Goal: Obtain resource: Obtain resource

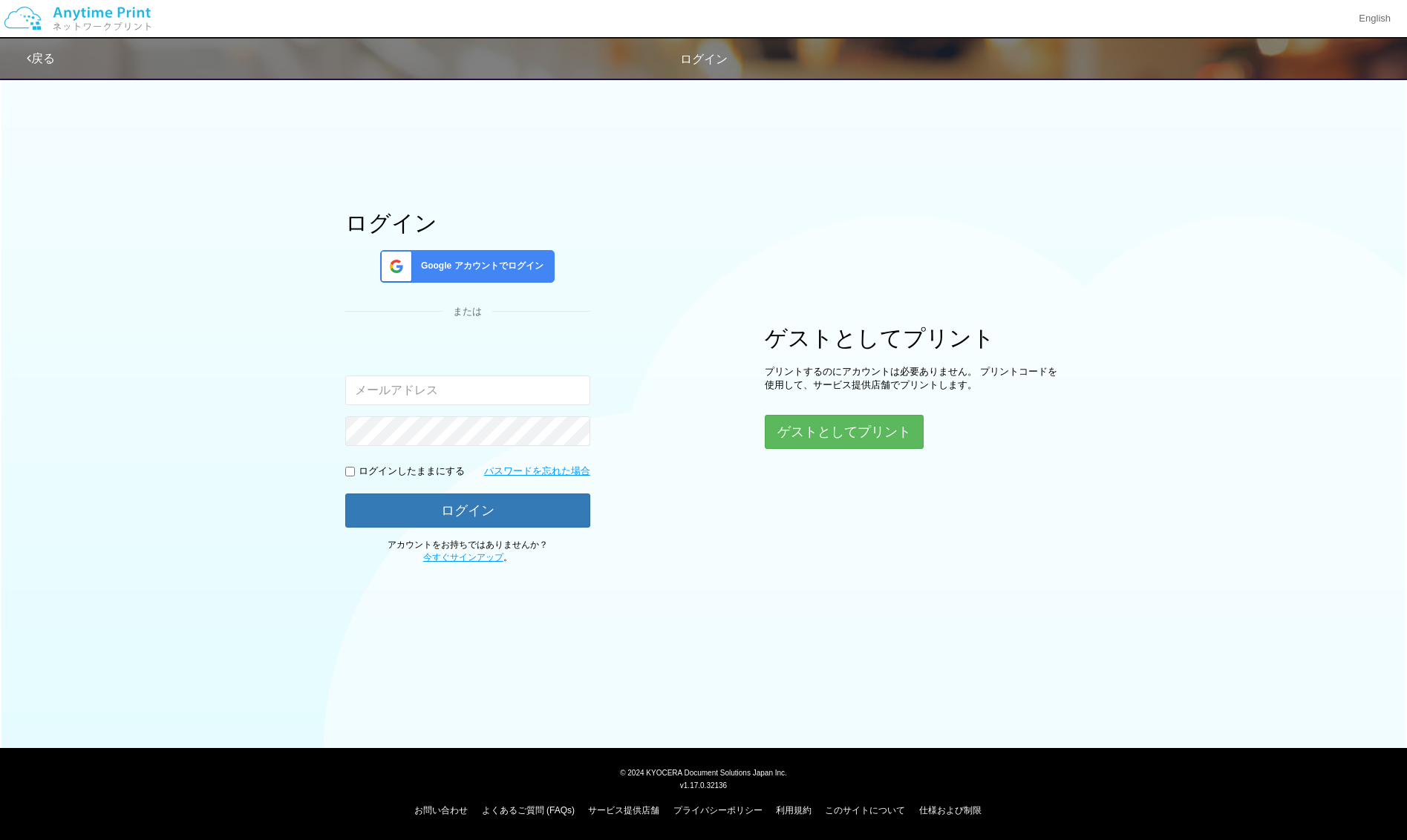
click at [494, 264] on span "Google アカウントでログイン" at bounding box center [479, 266] width 129 height 13
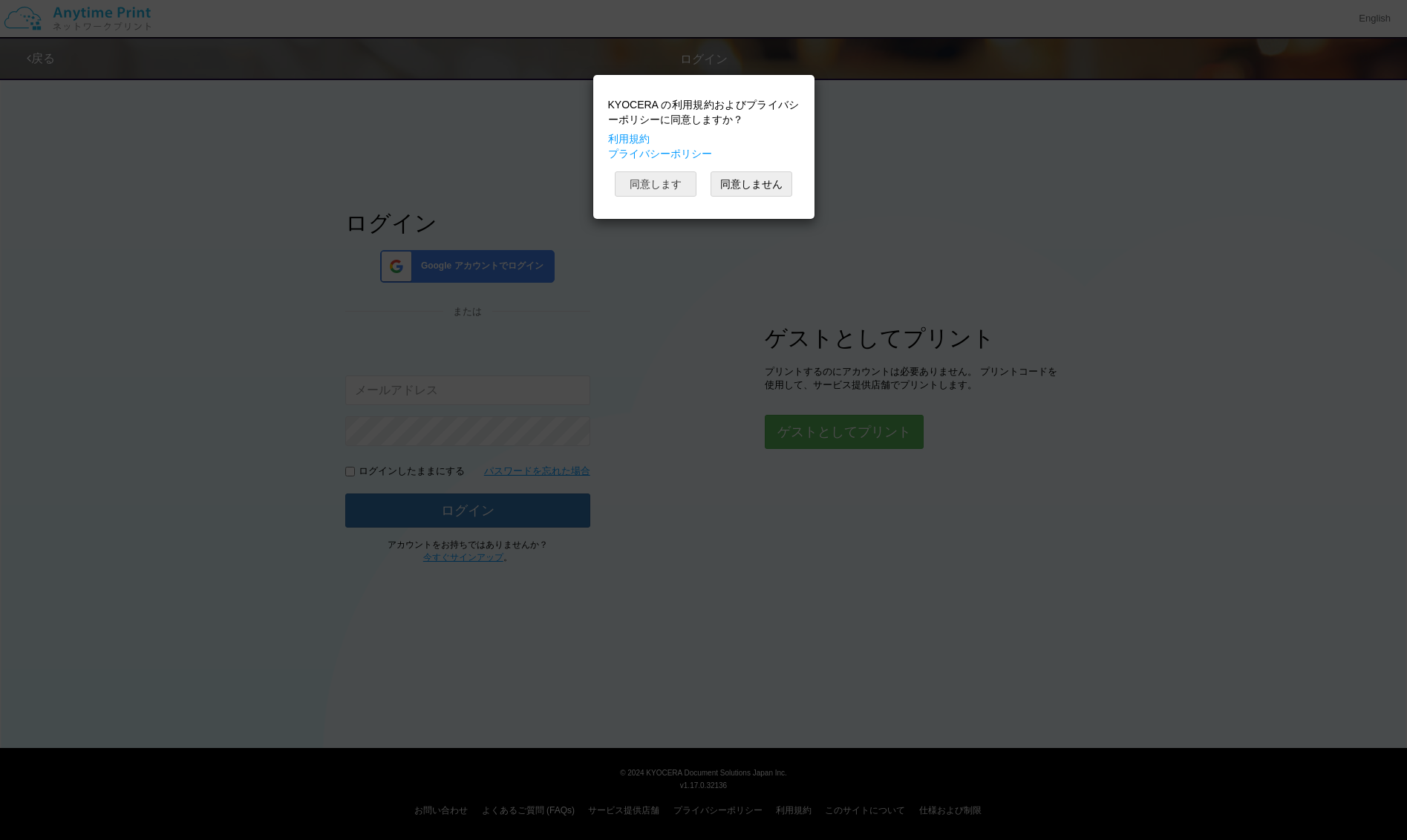
click at [672, 182] on button "同意します" at bounding box center [655, 184] width 82 height 26
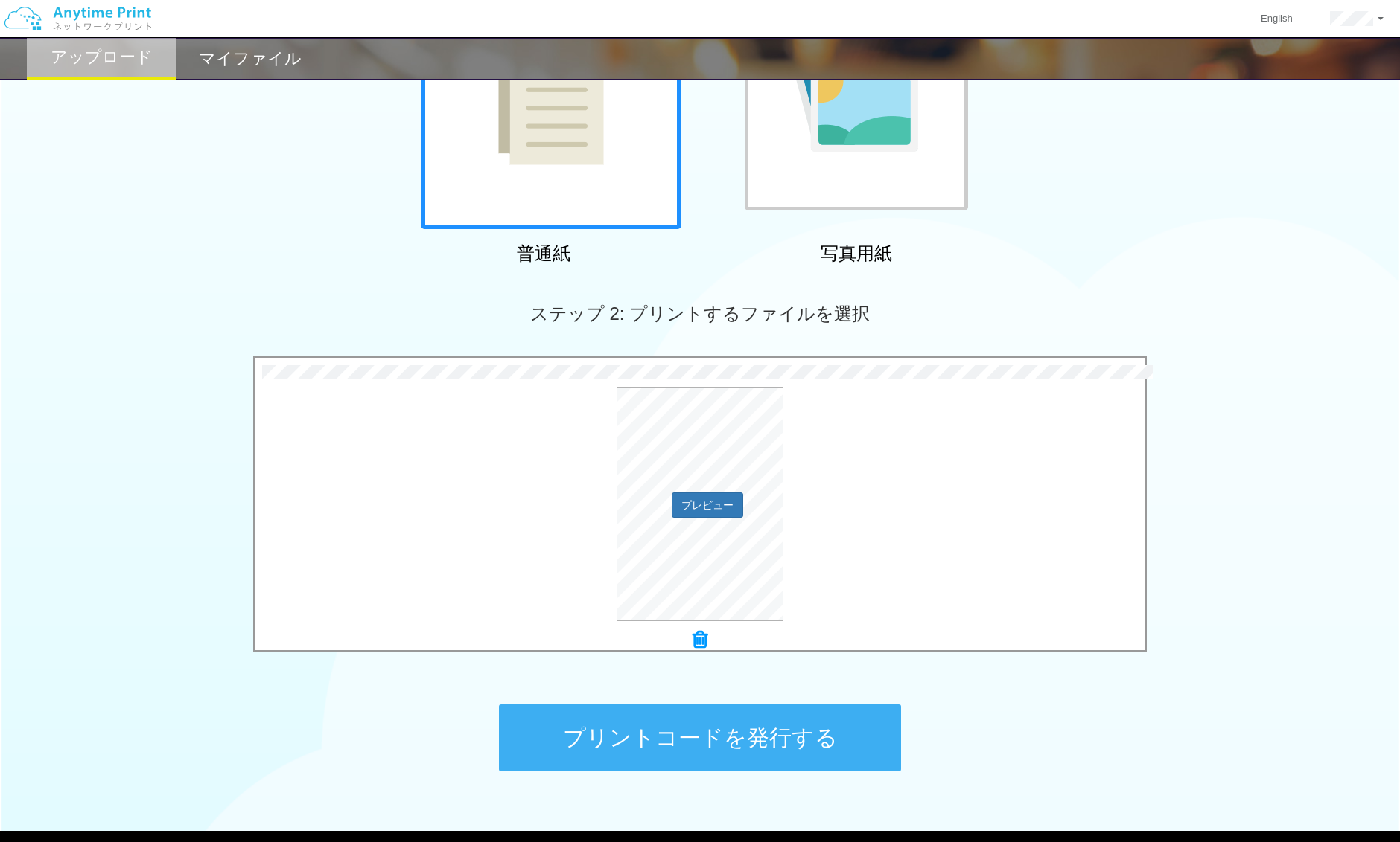
scroll to position [290, 0]
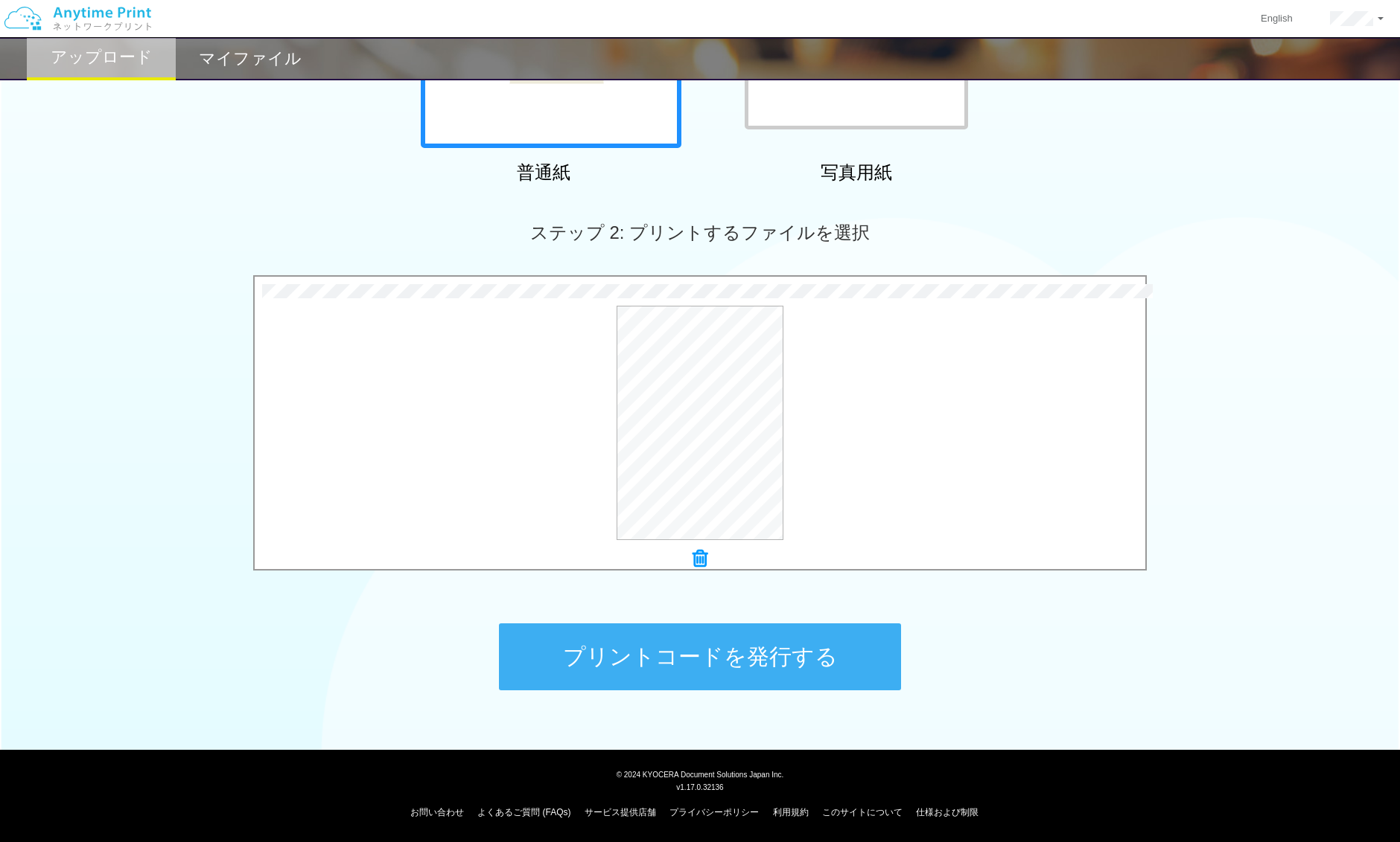
drag, startPoint x: 744, startPoint y: 657, endPoint x: 759, endPoint y: 654, distance: 15.3
click at [745, 657] on button "プリントコードを発行する" at bounding box center [700, 658] width 402 height 67
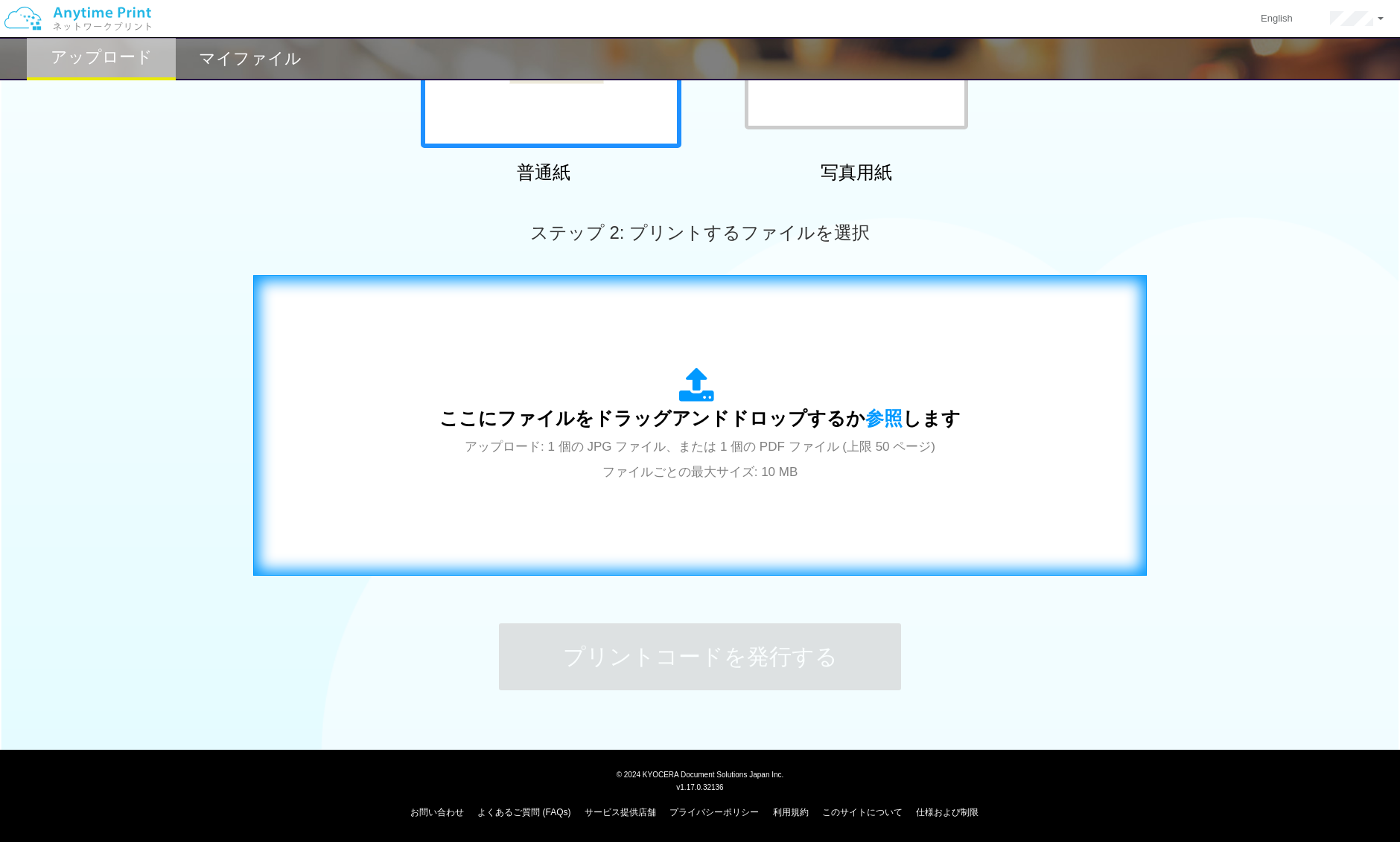
scroll to position [0, 0]
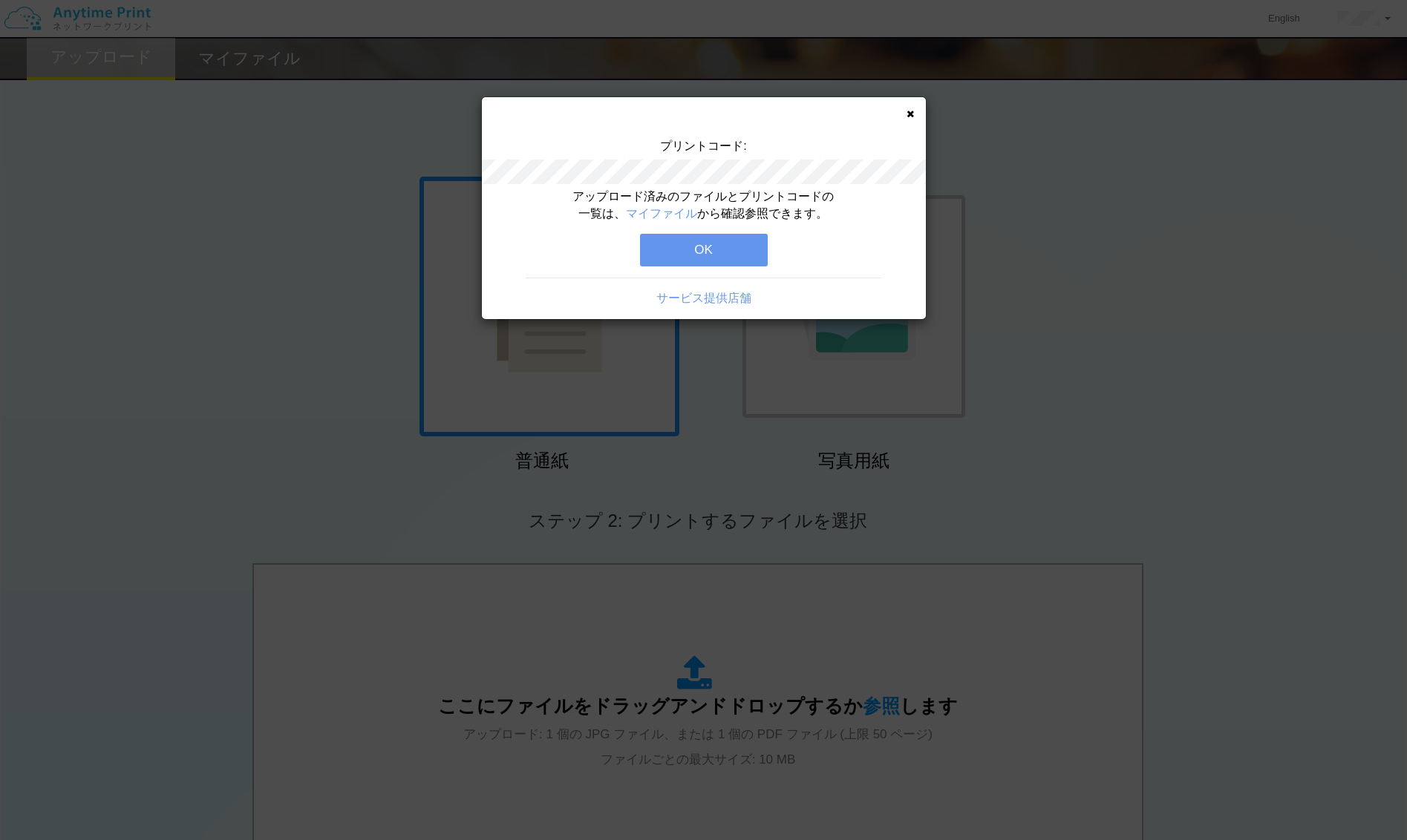
click at [709, 250] on button "OK" at bounding box center [704, 249] width 128 height 33
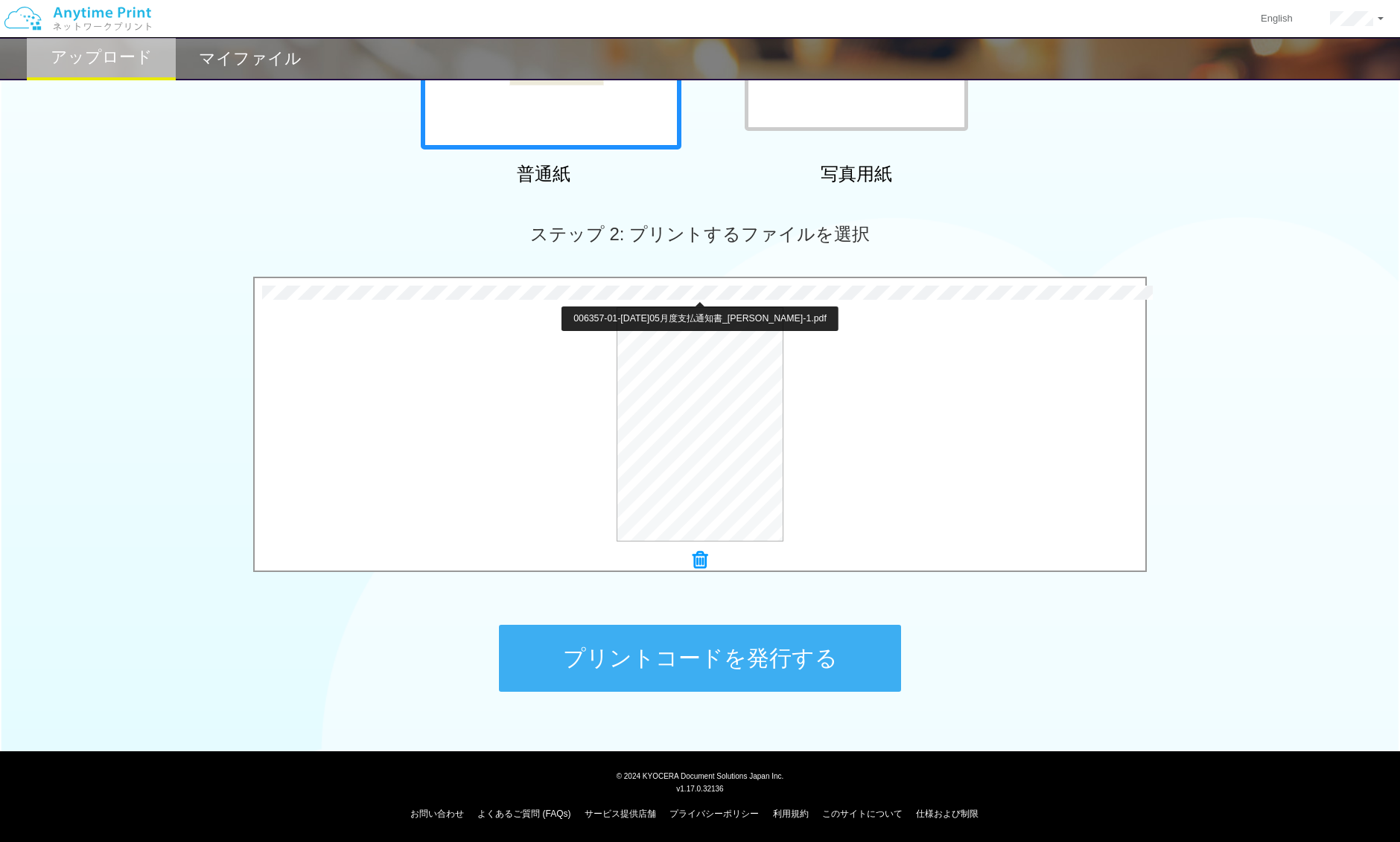
scroll to position [290, 0]
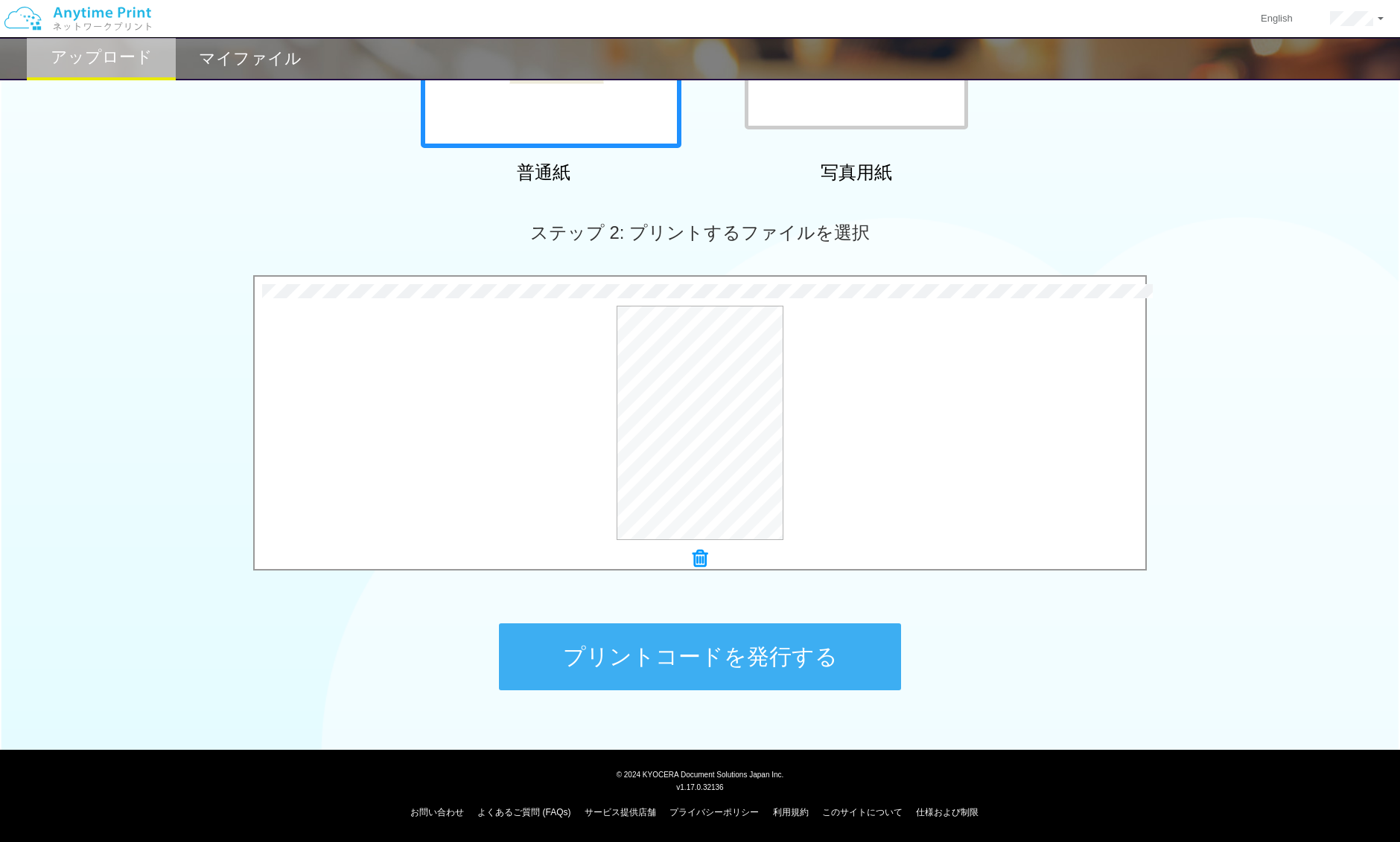
click at [748, 669] on button "プリントコードを発行する" at bounding box center [700, 658] width 402 height 67
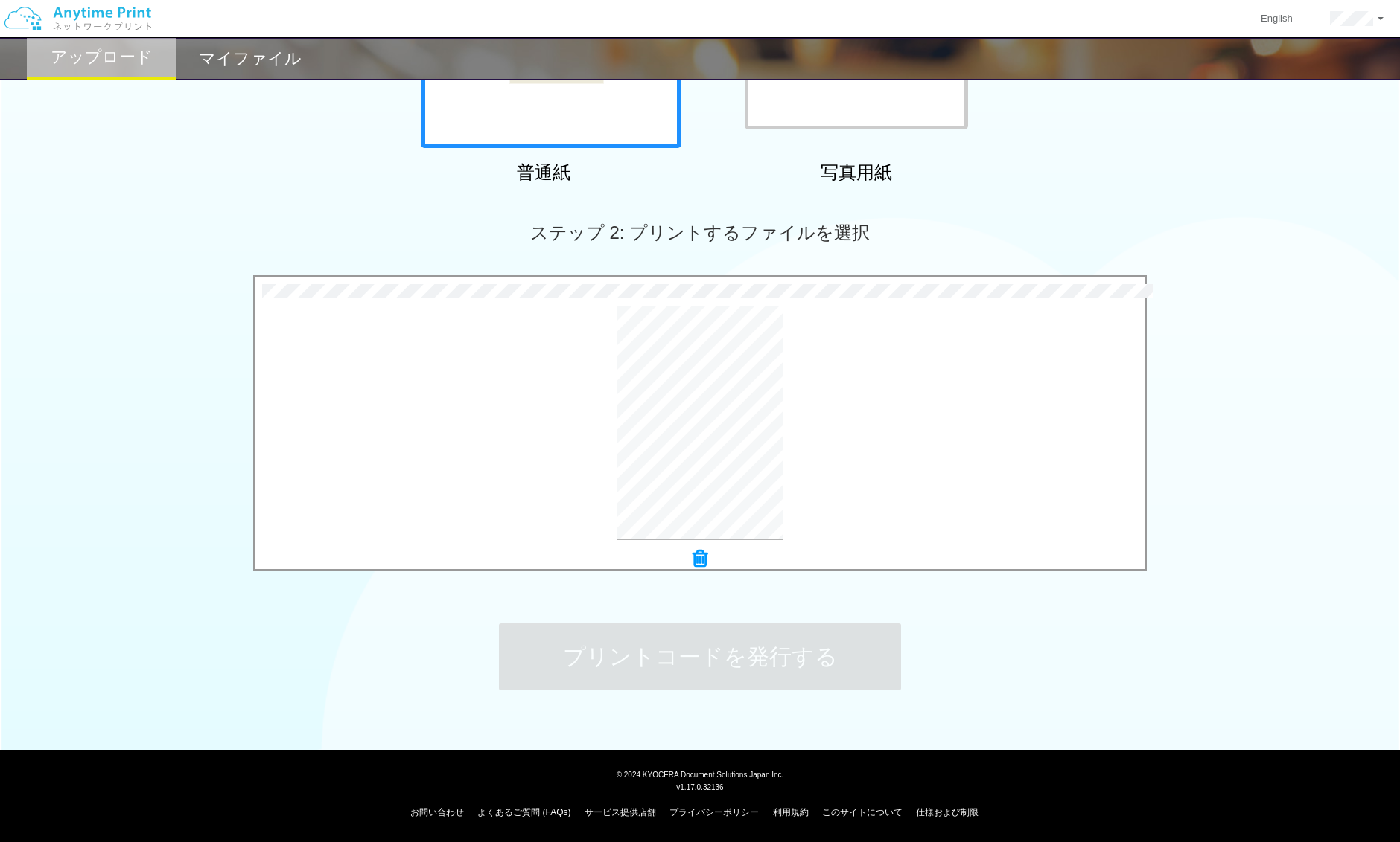
scroll to position [0, 0]
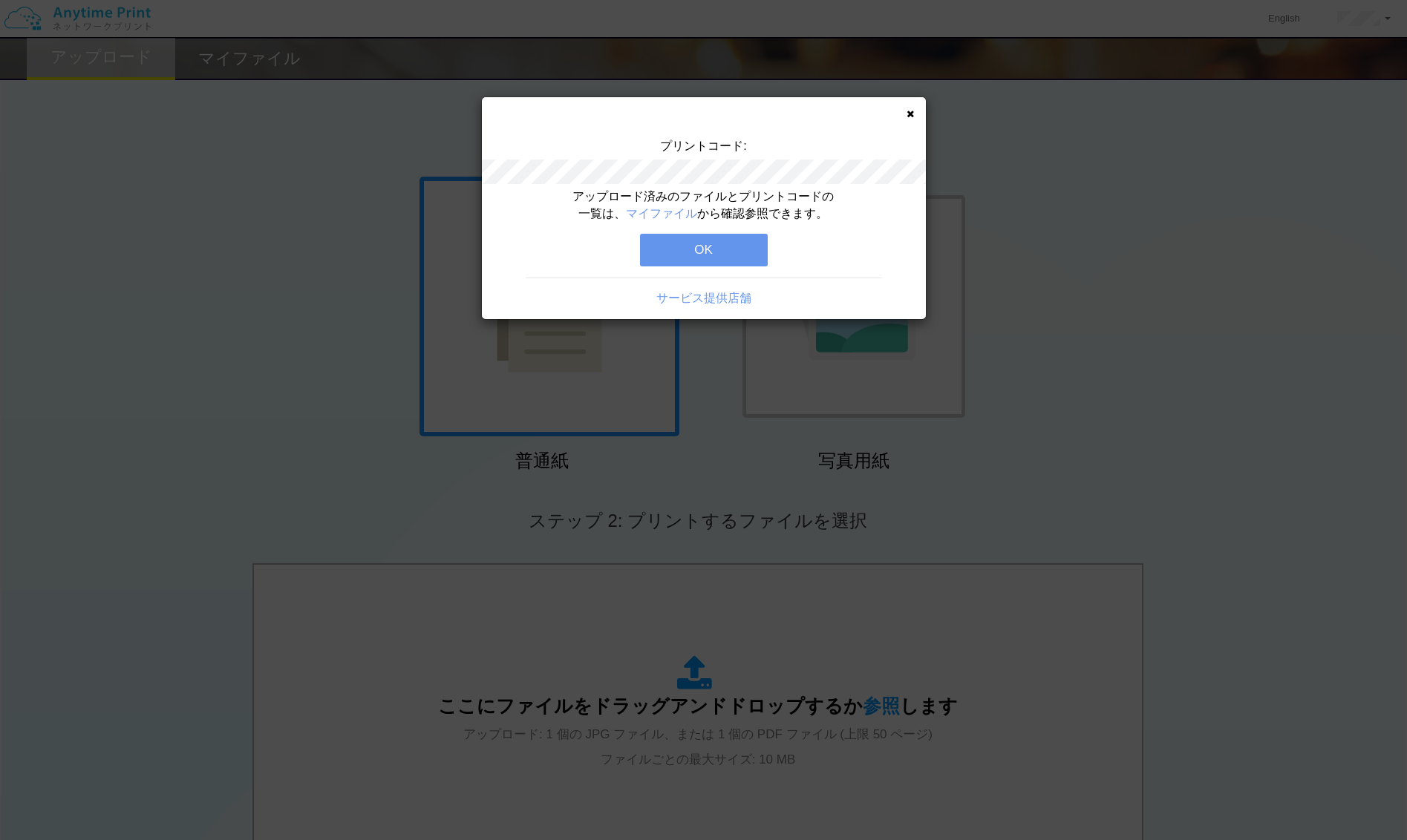
click at [717, 248] on button "OK" at bounding box center [704, 249] width 128 height 33
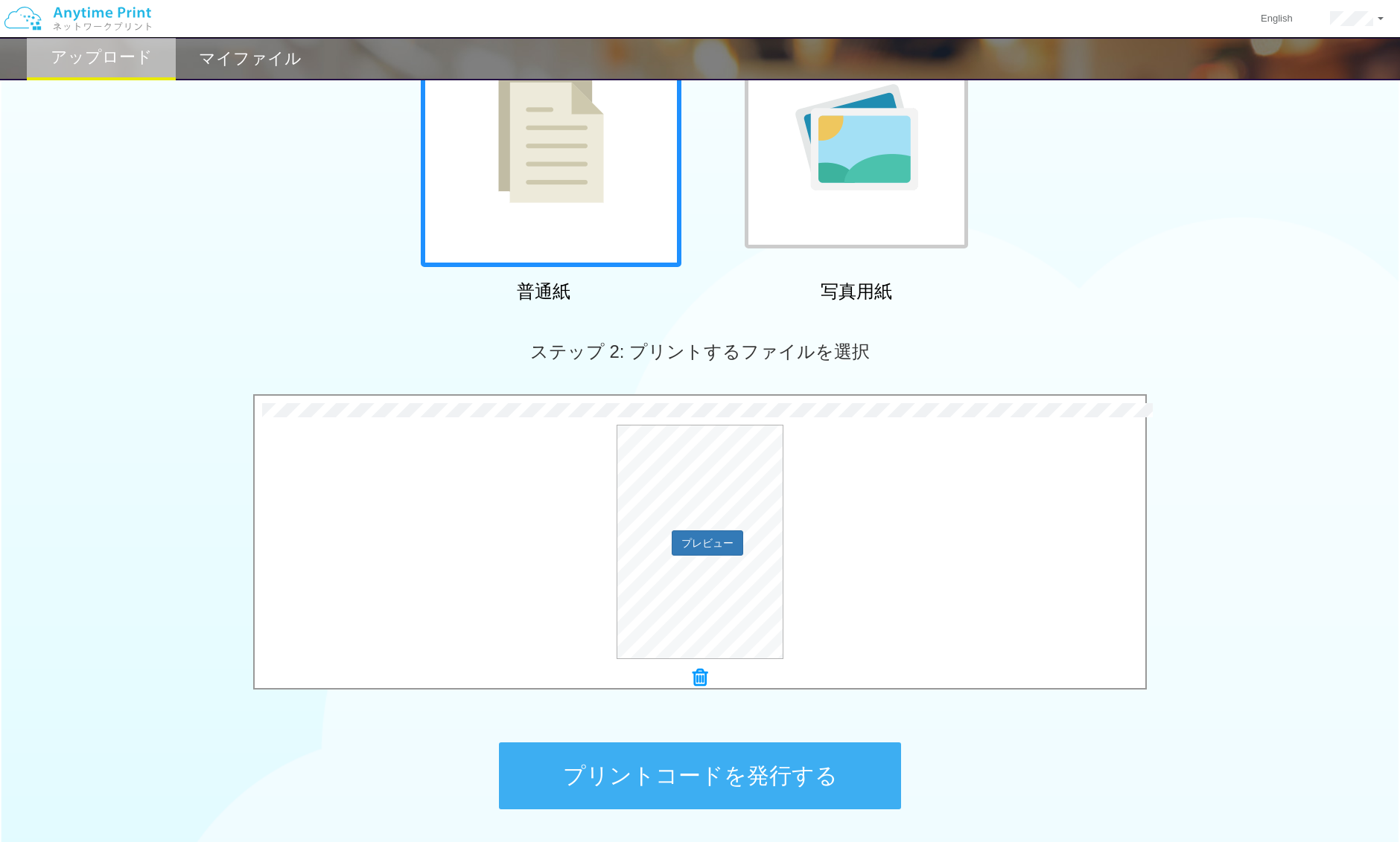
scroll to position [290, 0]
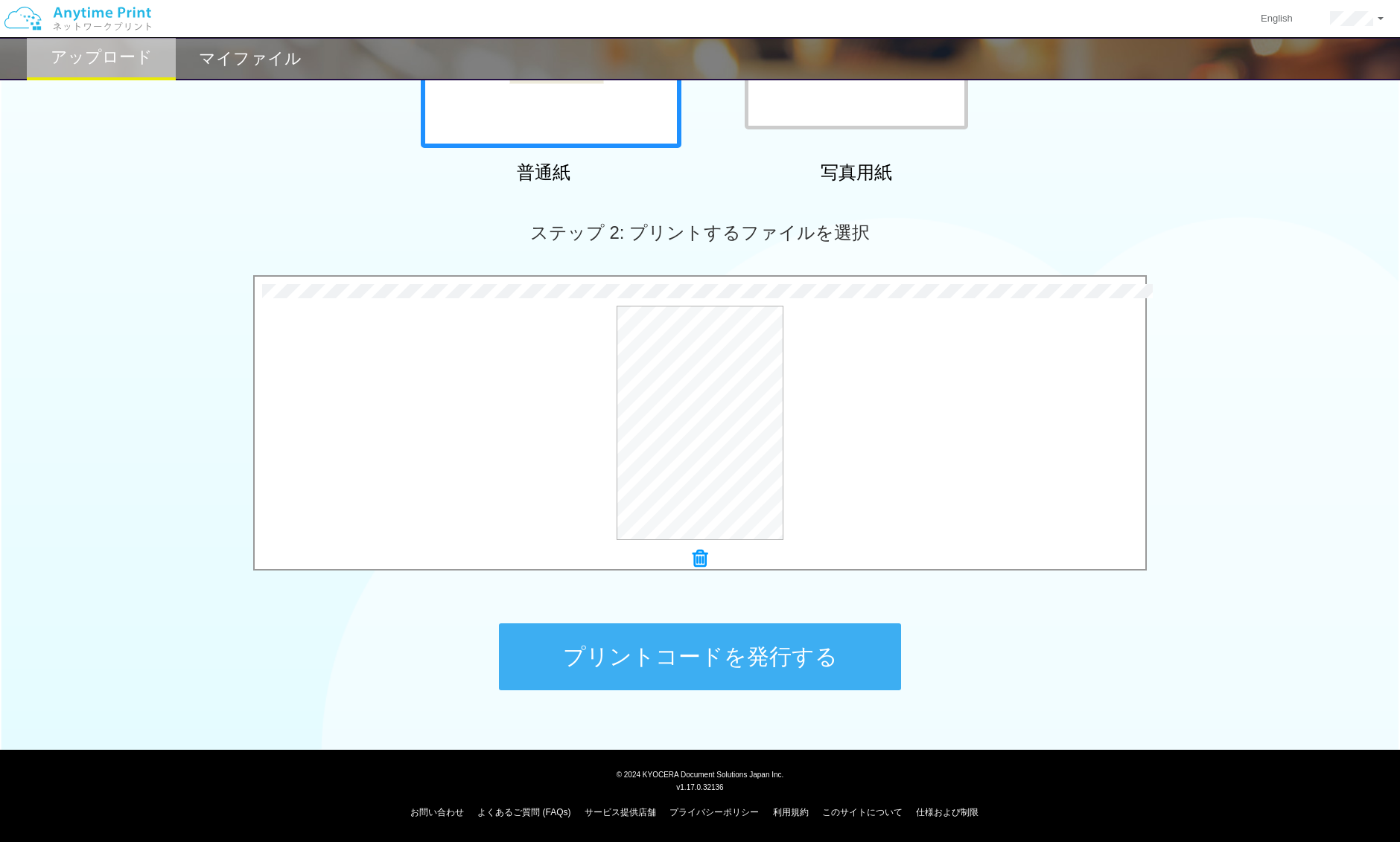
click at [771, 655] on button "プリントコードを発行する" at bounding box center [700, 658] width 402 height 67
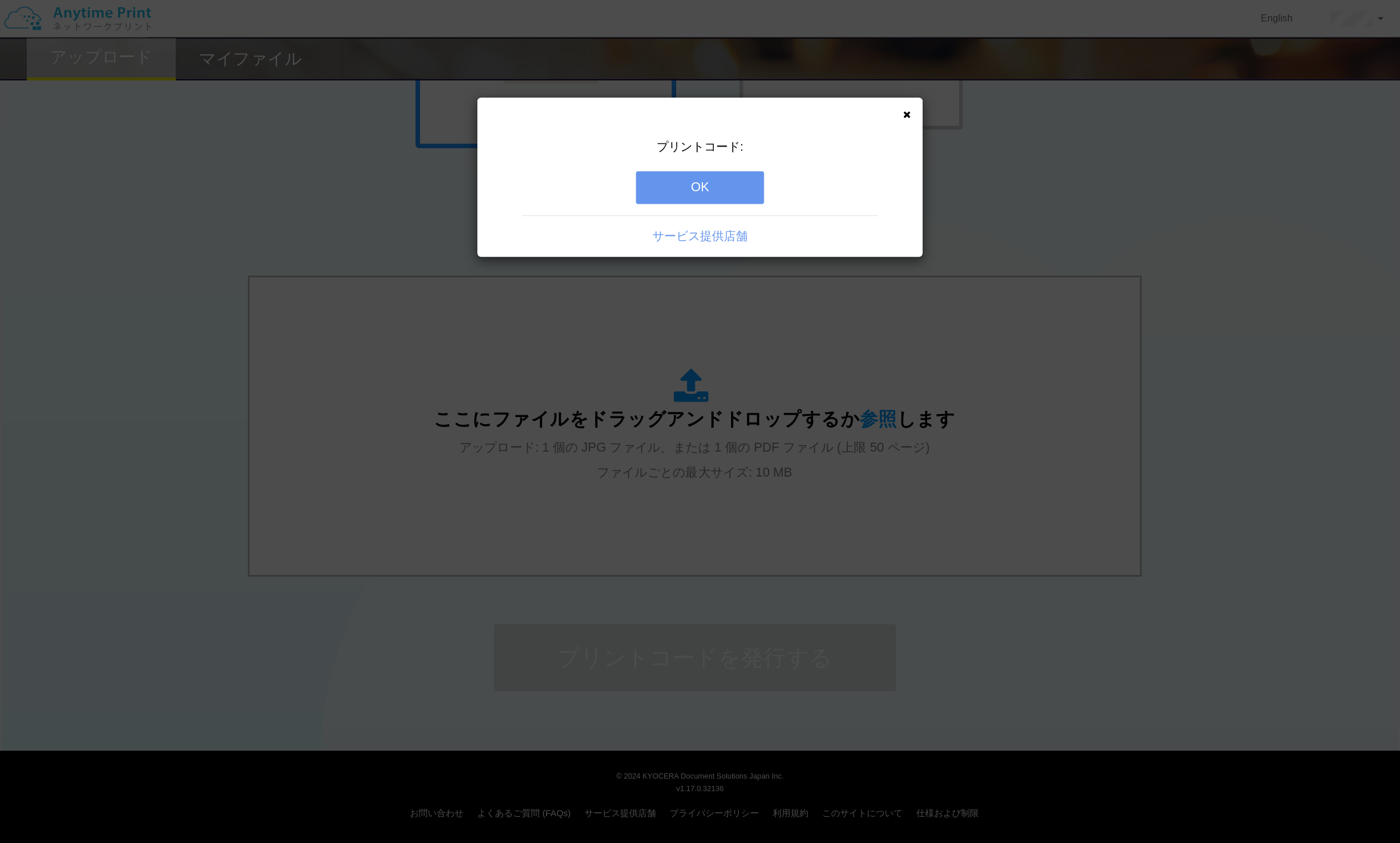
scroll to position [0, 0]
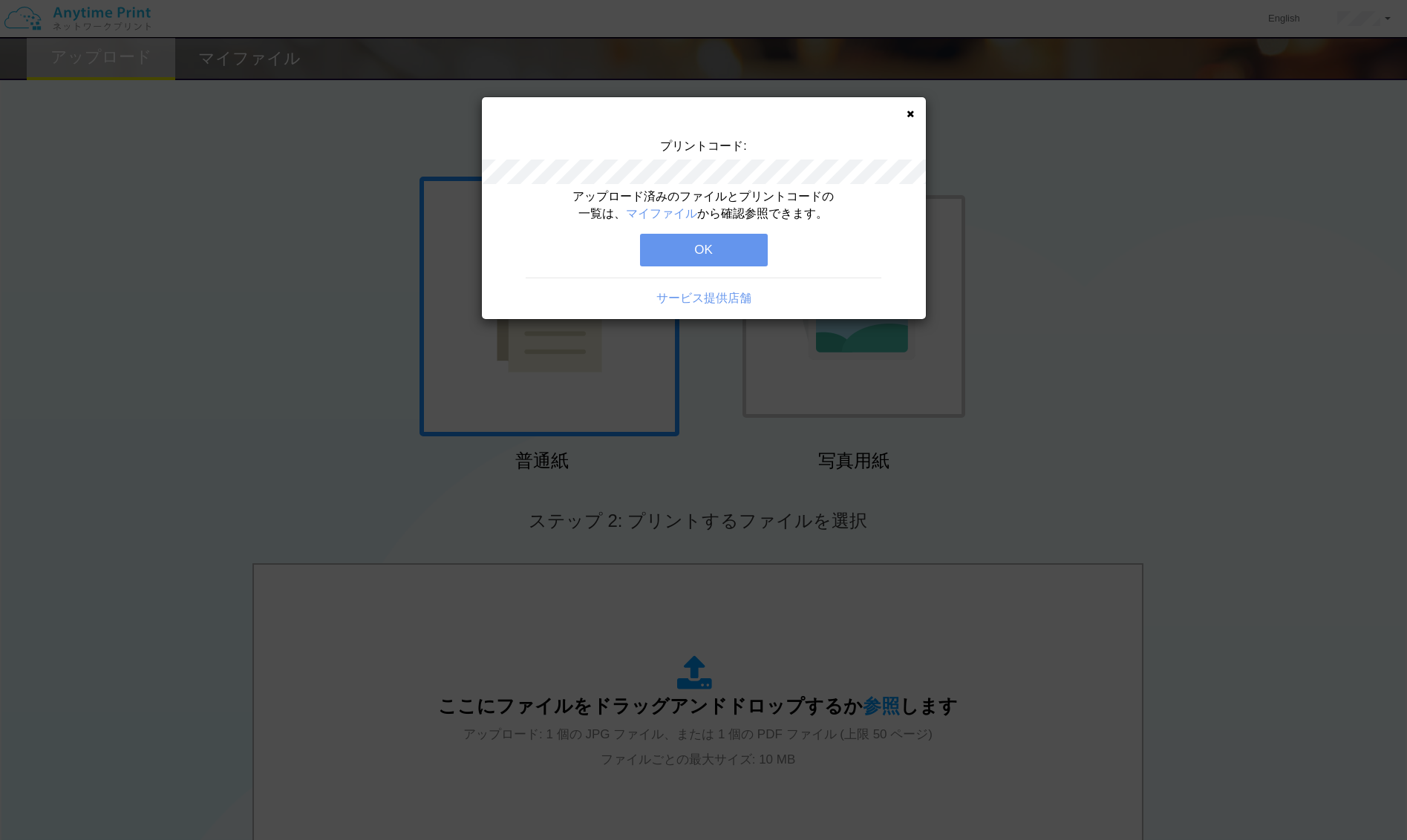
click at [741, 257] on button "OK" at bounding box center [704, 249] width 128 height 33
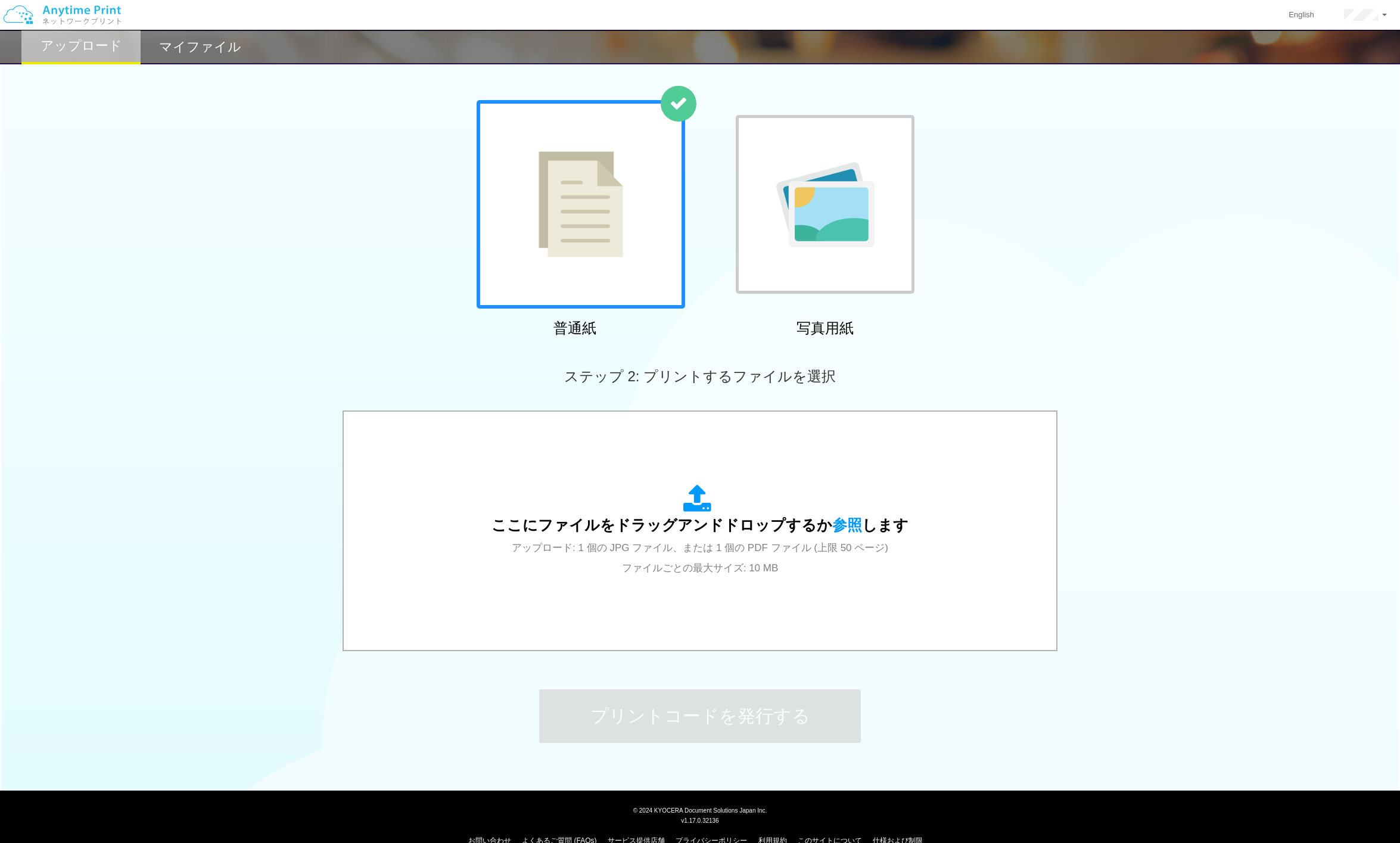
scroll to position [64, 0]
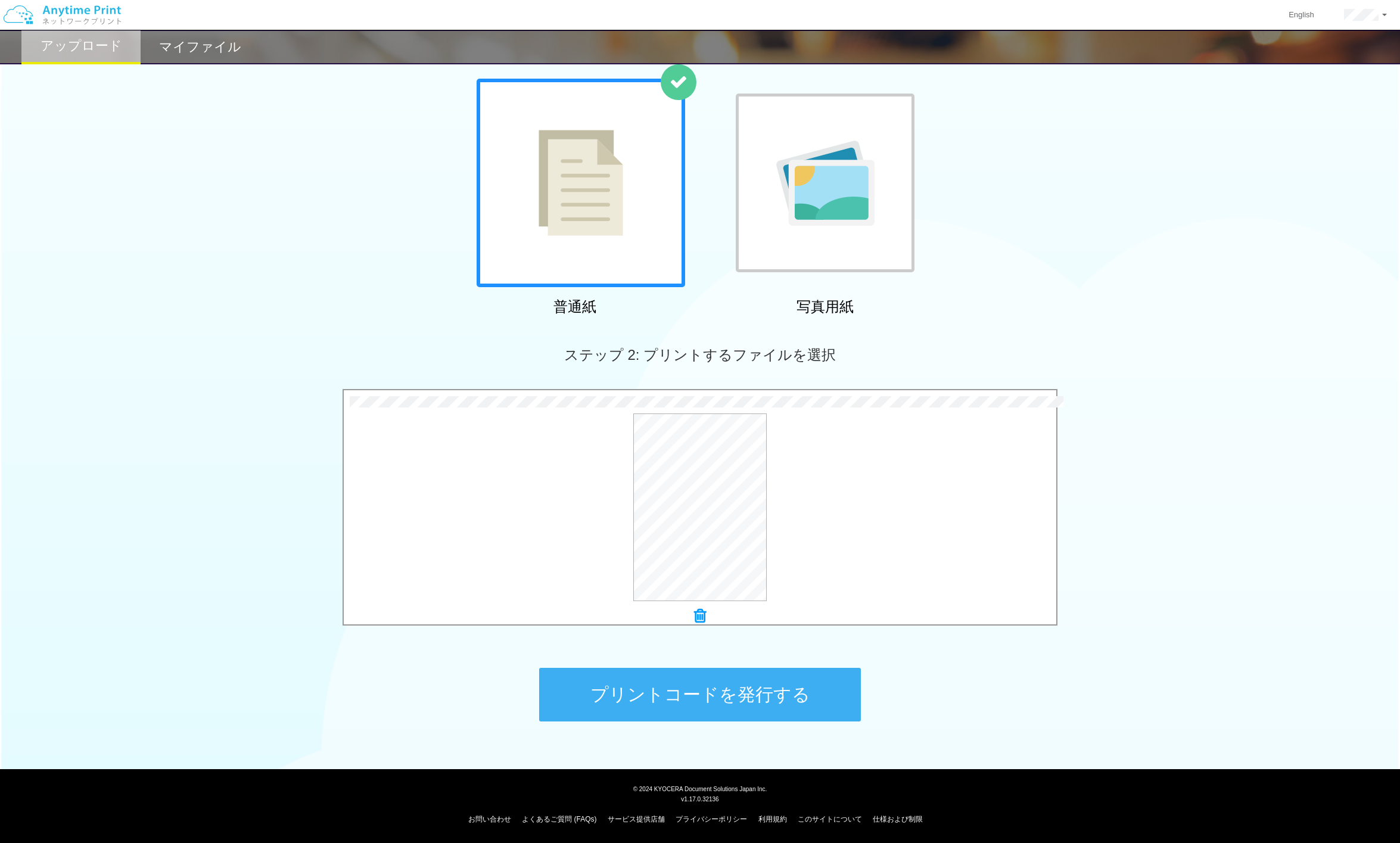
click at [733, 705] on button "プリントコードを発行する" at bounding box center [699, 695] width 321 height 54
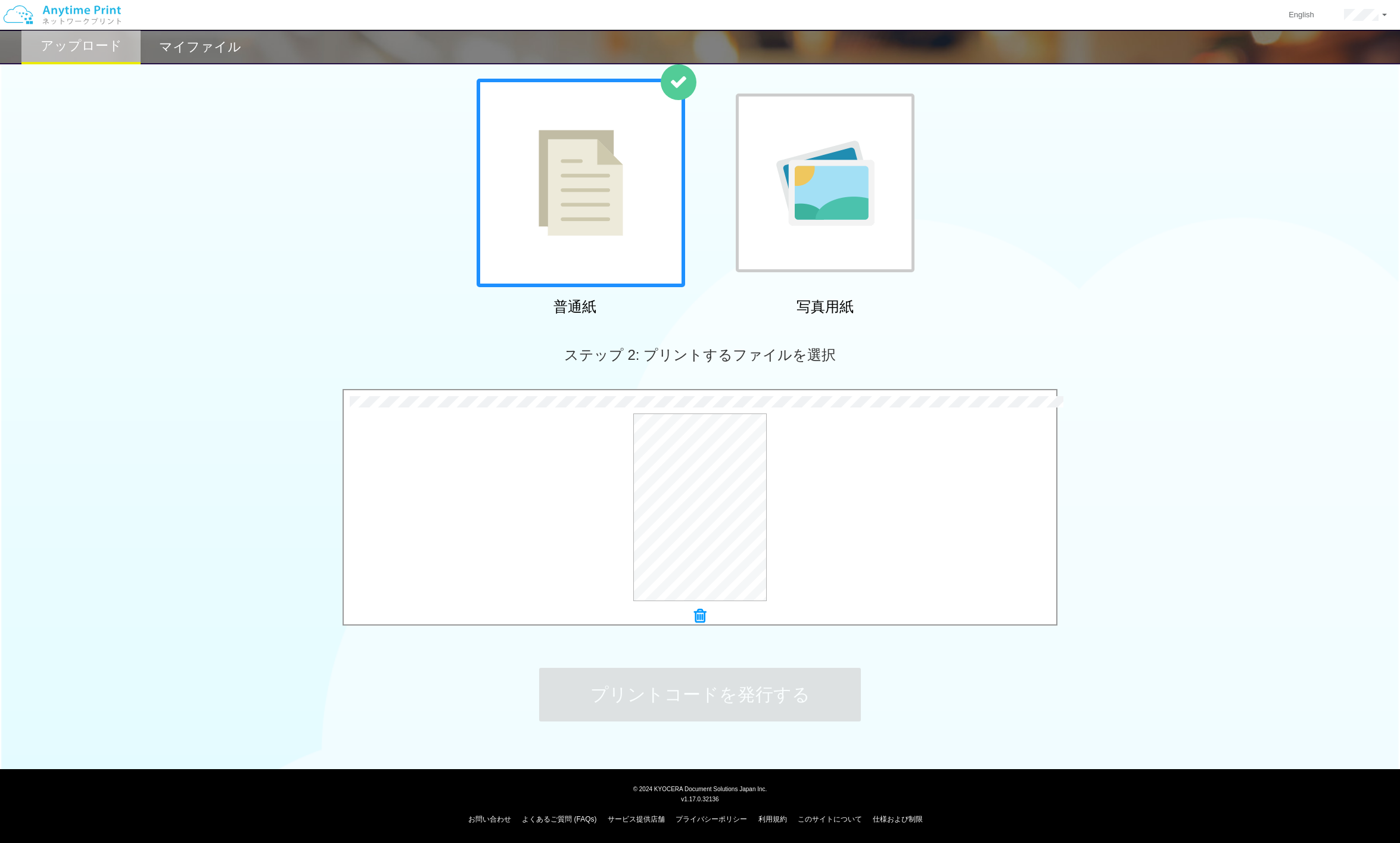
scroll to position [0, 0]
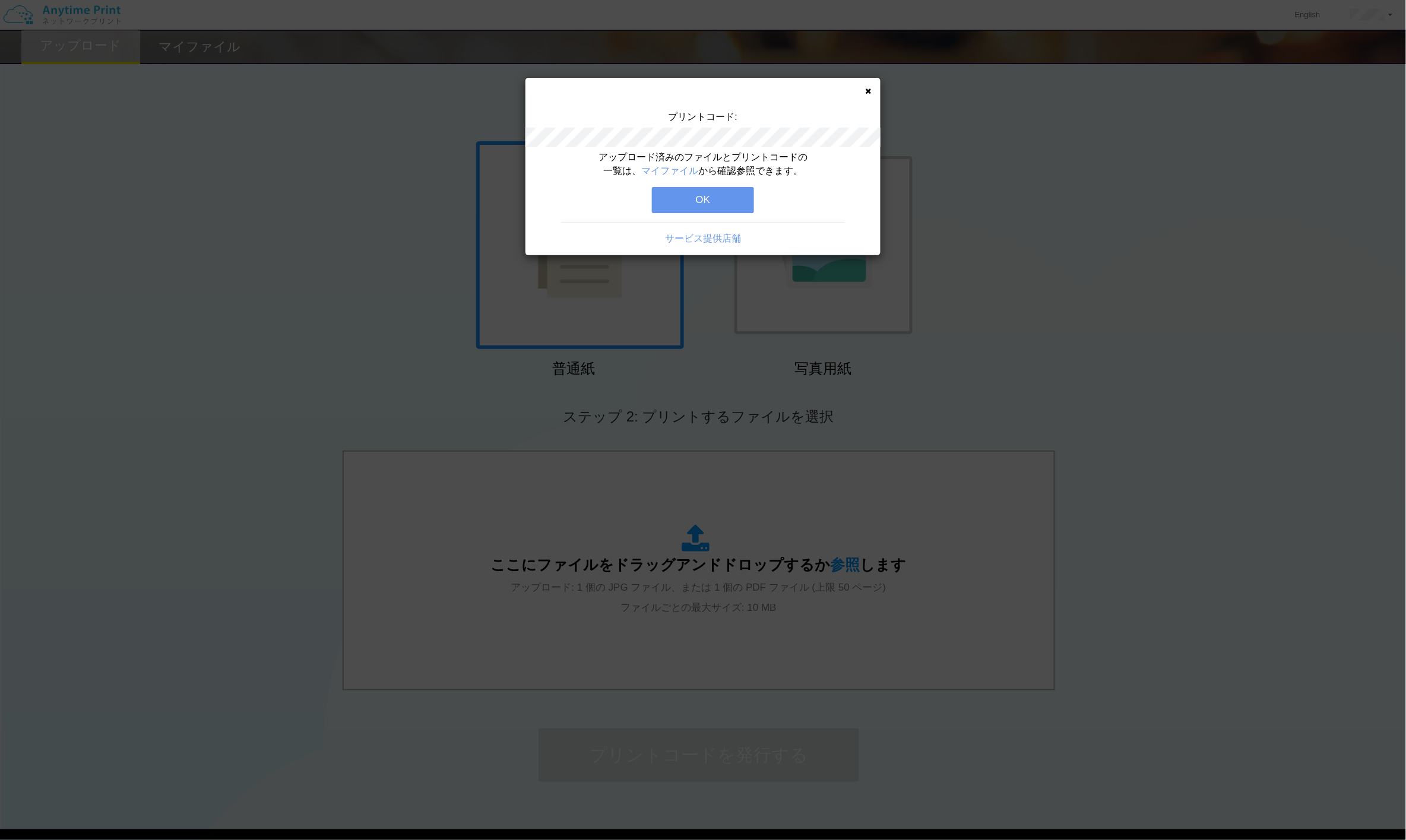
click at [732, 188] on button "OK" at bounding box center [703, 199] width 102 height 26
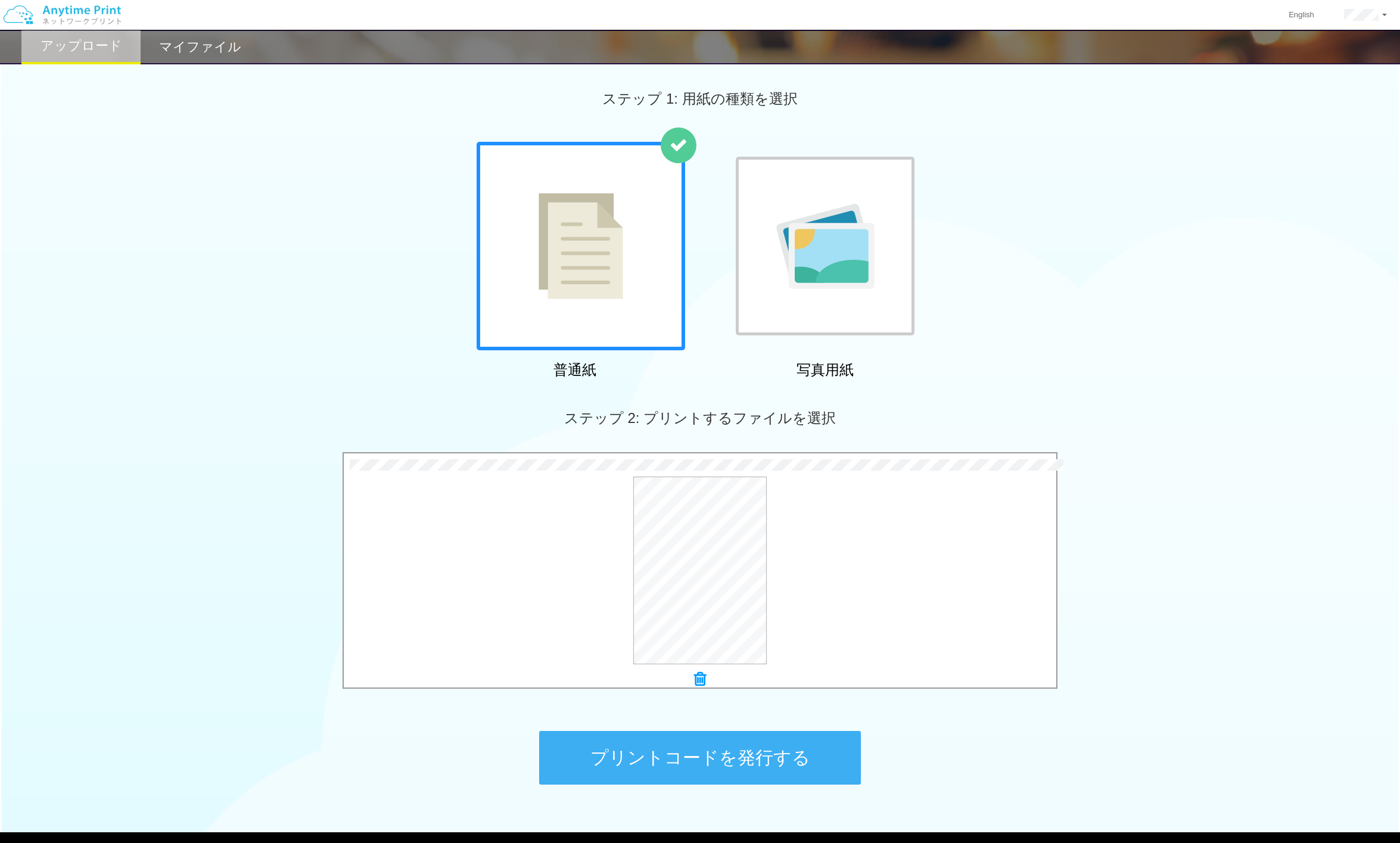
click at [757, 705] on button "プリントコードを発行する" at bounding box center [699, 758] width 321 height 54
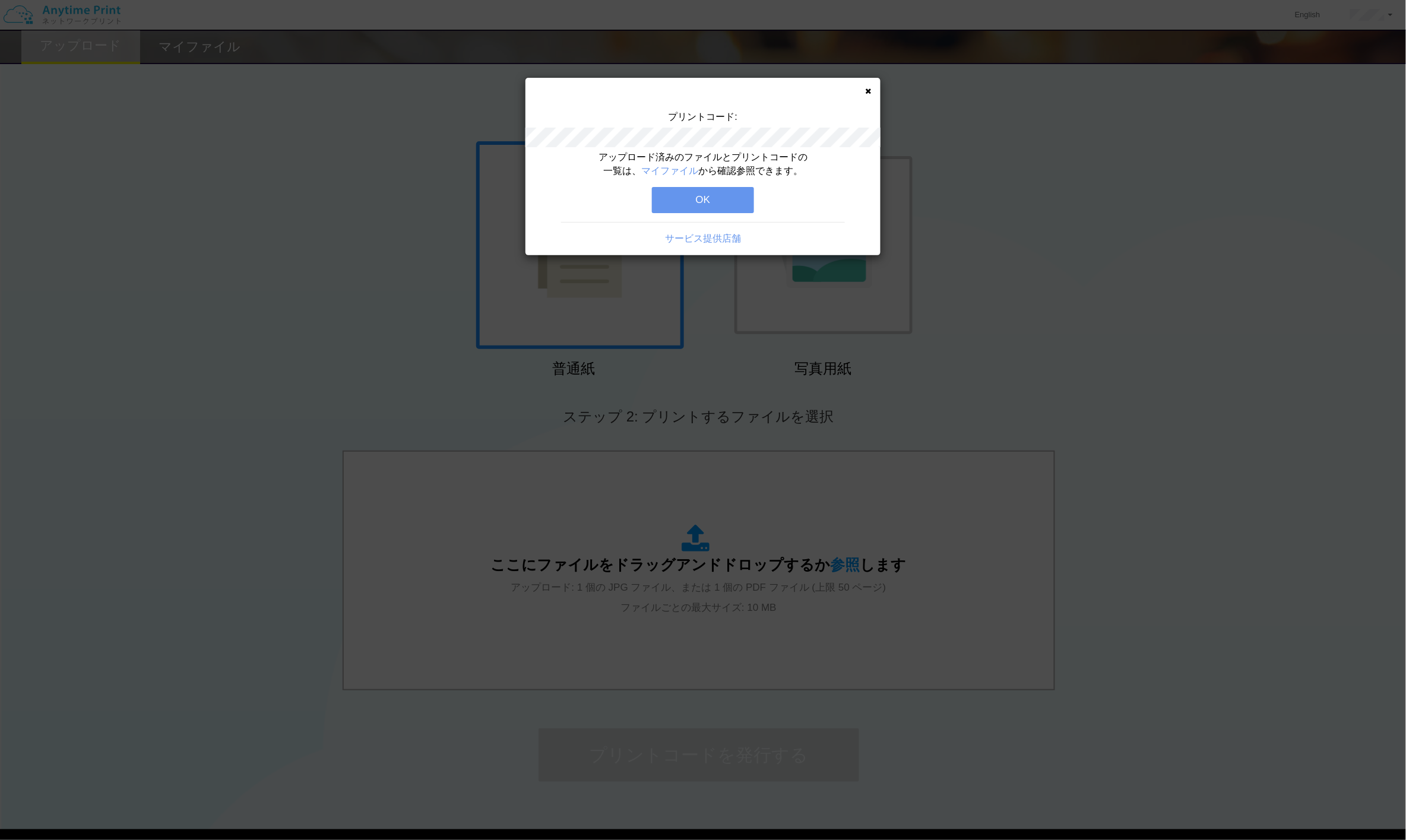
click at [730, 191] on button "OK" at bounding box center [703, 199] width 102 height 26
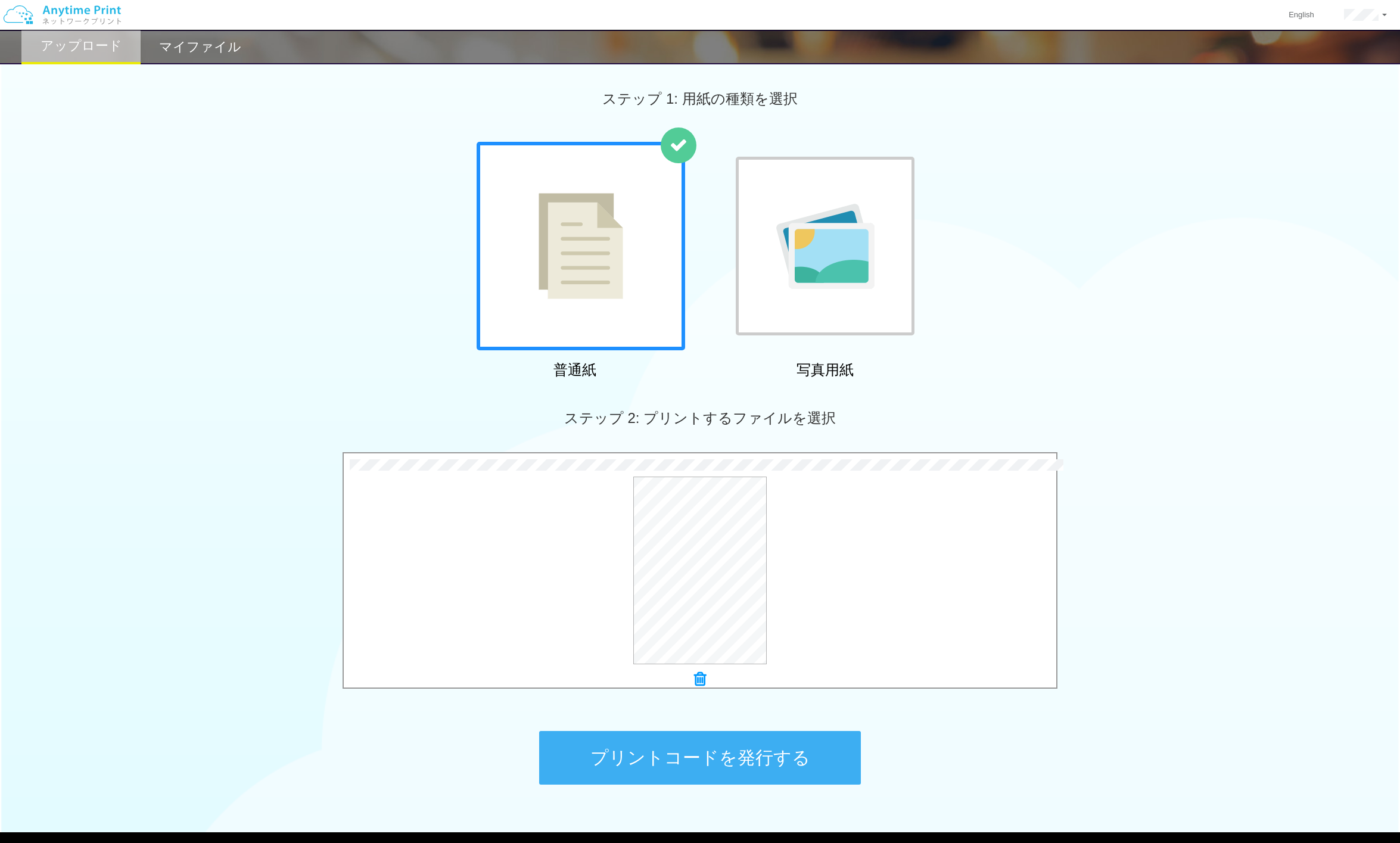
click at [748, 705] on button "プリントコードを発行する" at bounding box center [699, 758] width 321 height 54
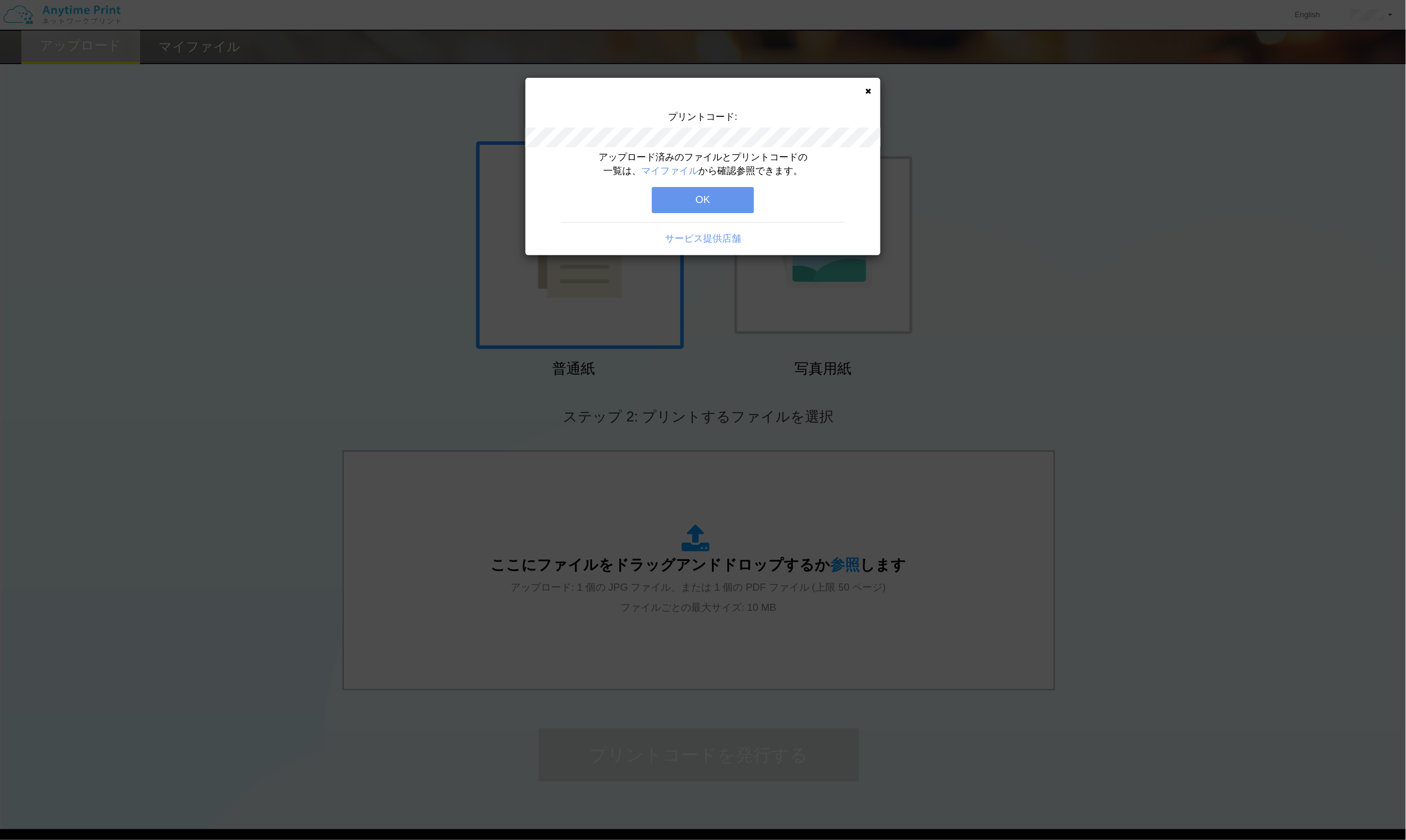
click at [735, 202] on button "OK" at bounding box center [703, 199] width 102 height 26
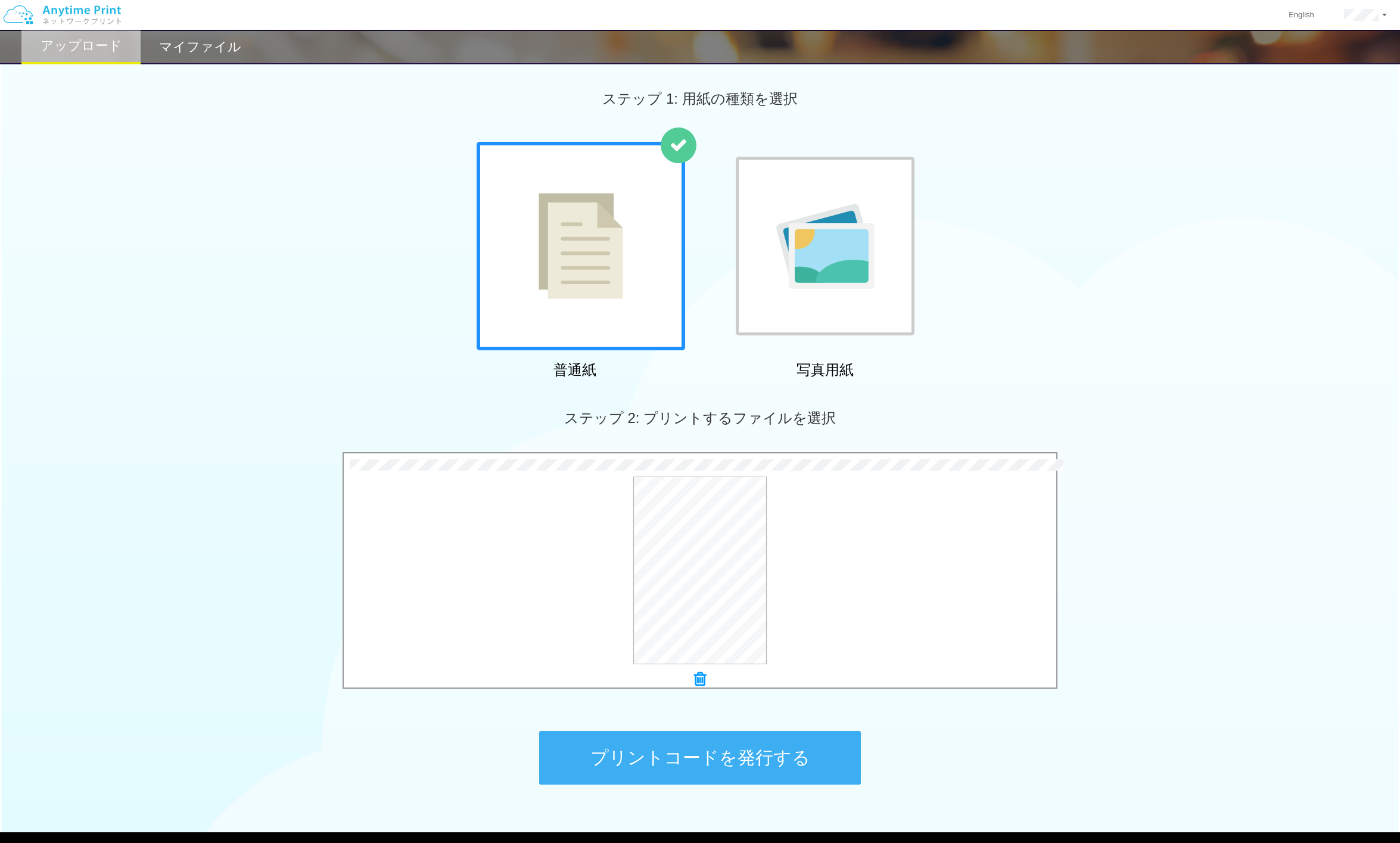
click at [708, 705] on button "プリントコードを発行する" at bounding box center [699, 758] width 321 height 54
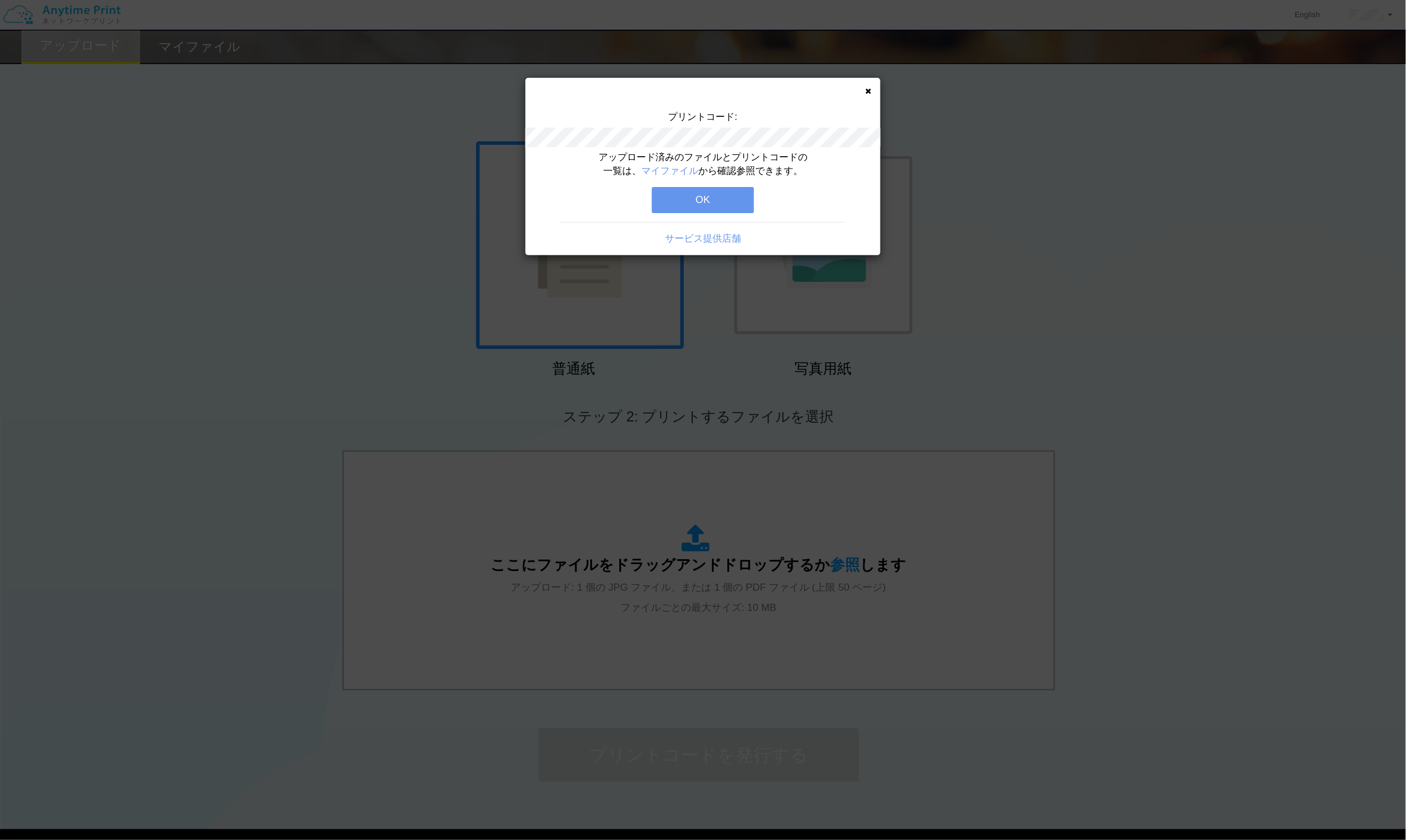
click at [725, 198] on button "OK" at bounding box center [703, 199] width 102 height 26
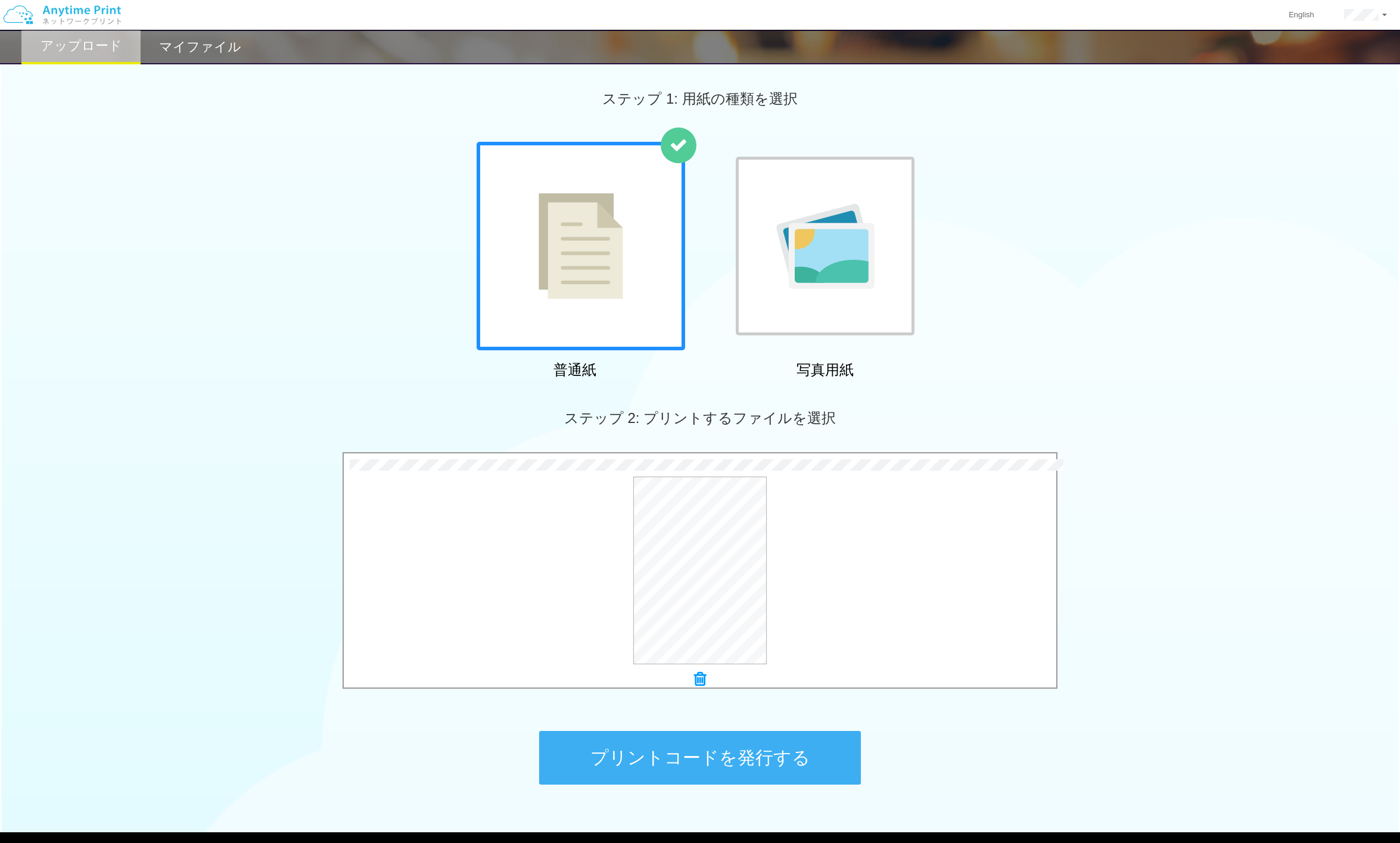
click at [734, 705] on button "プリントコードを発行する" at bounding box center [699, 758] width 321 height 54
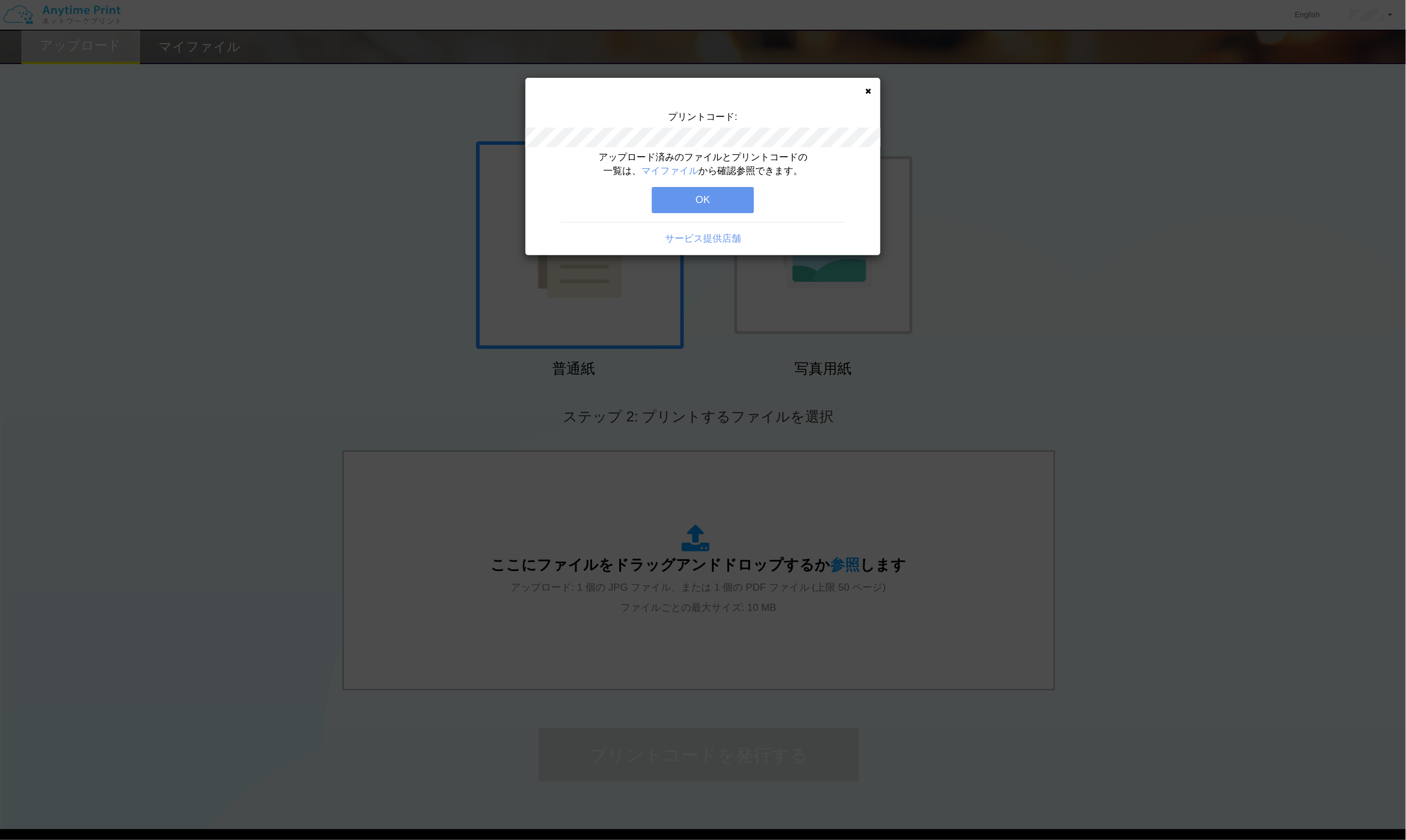
click at [728, 196] on button "OK" at bounding box center [703, 199] width 102 height 26
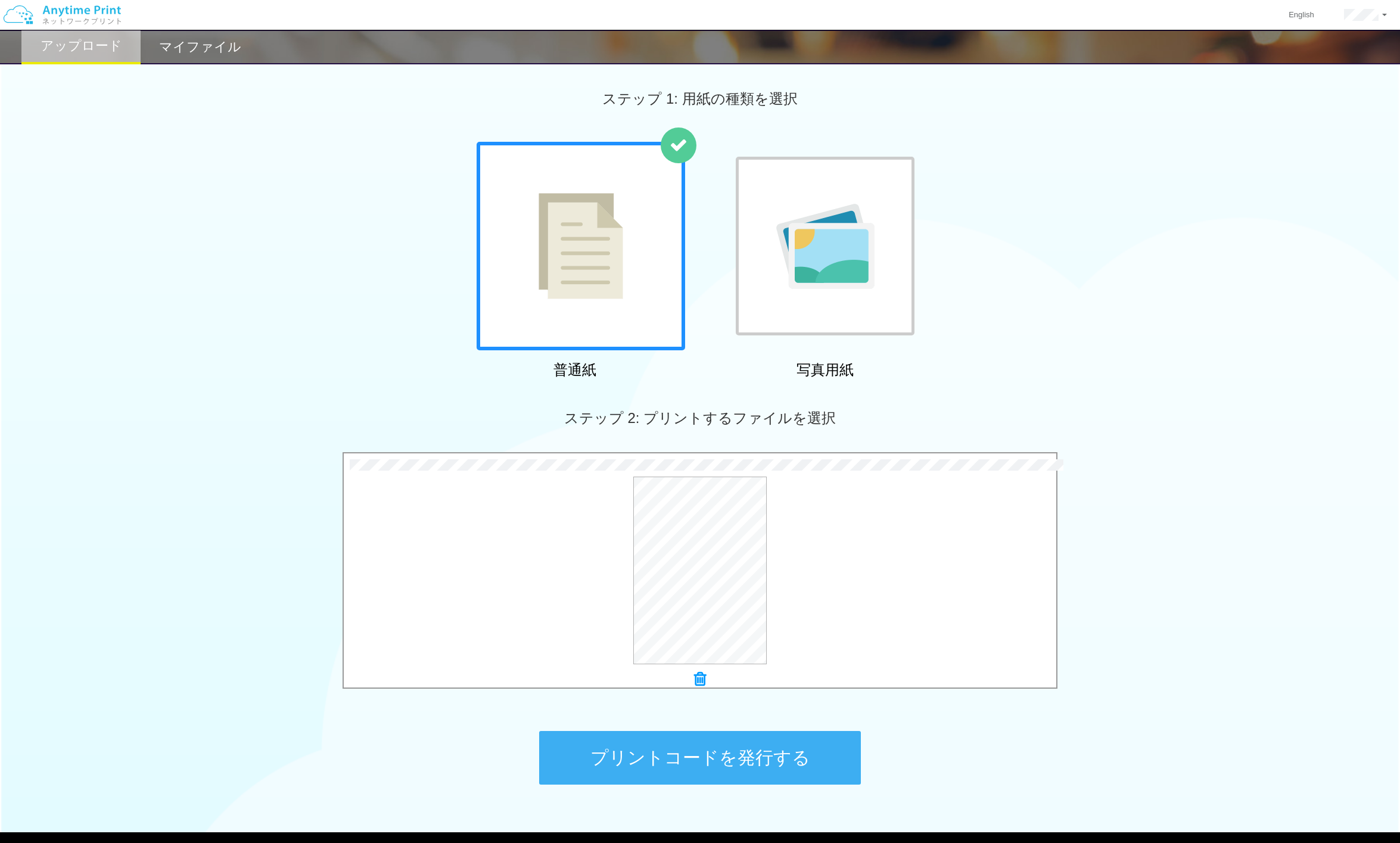
click at [727, 705] on button "プリントコードを発行する" at bounding box center [699, 758] width 321 height 54
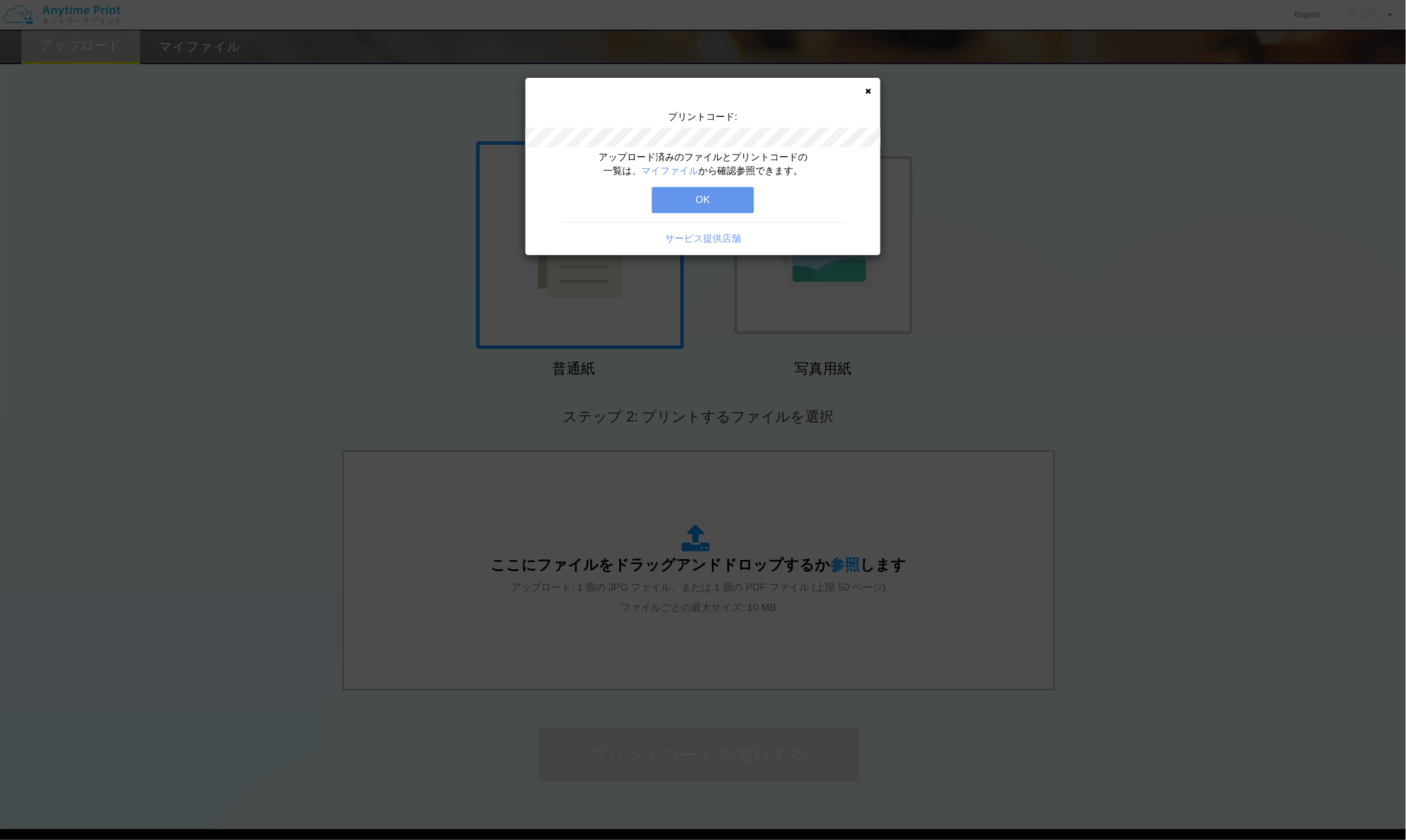
click at [722, 191] on button "OK" at bounding box center [703, 199] width 102 height 26
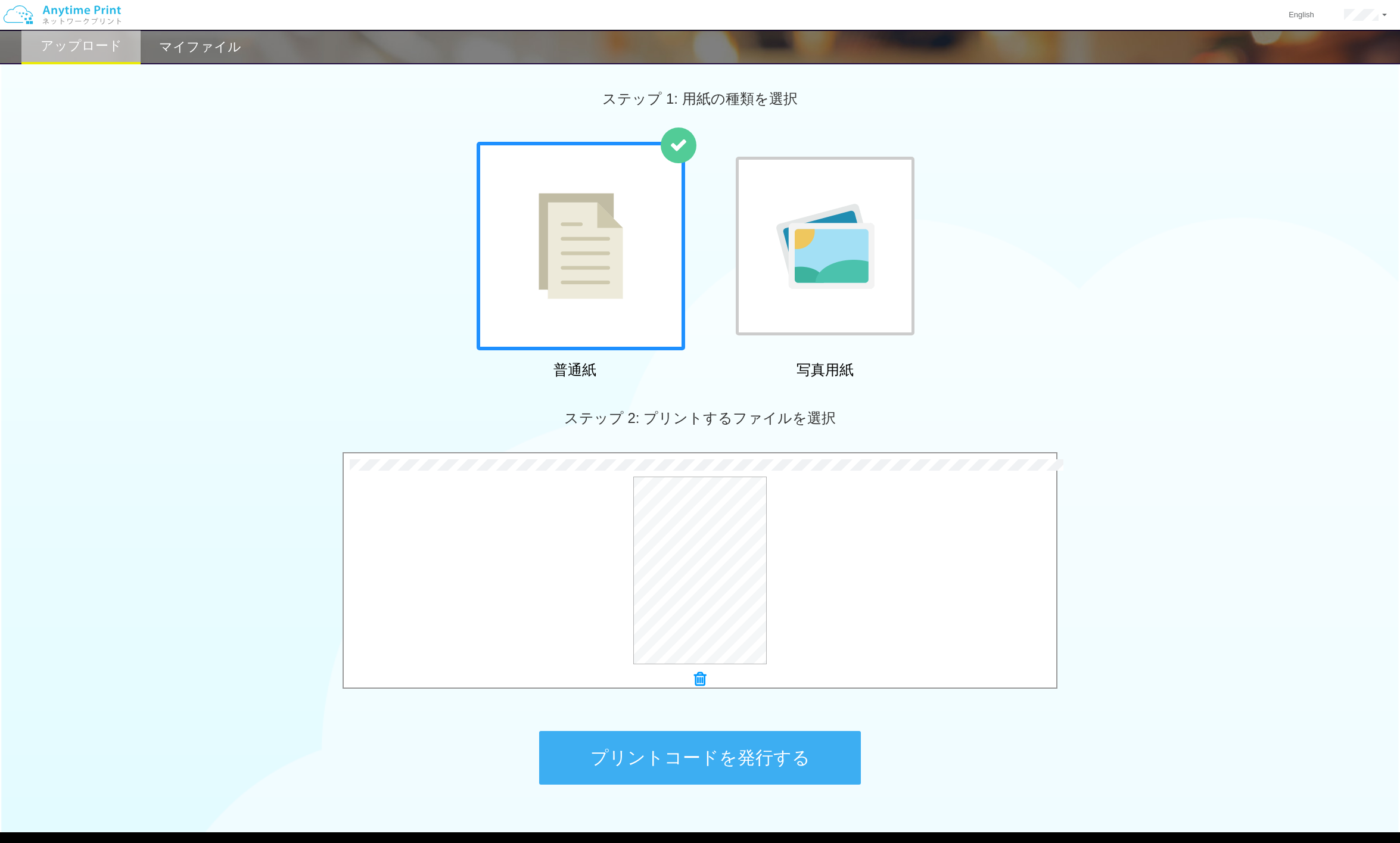
click at [787, 705] on button "プリントコードを発行する" at bounding box center [699, 758] width 321 height 54
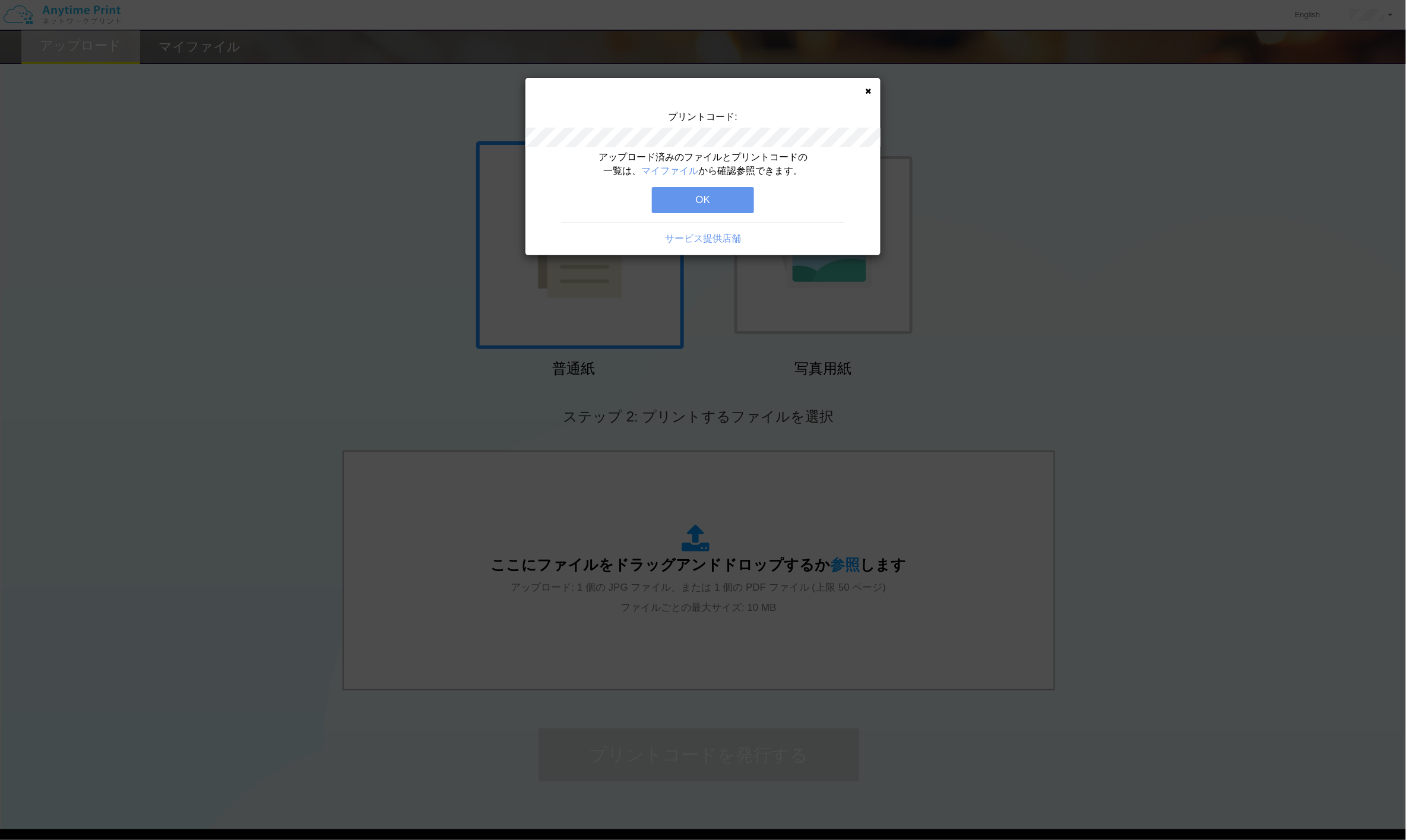
click at [723, 196] on button "OK" at bounding box center [703, 199] width 102 height 26
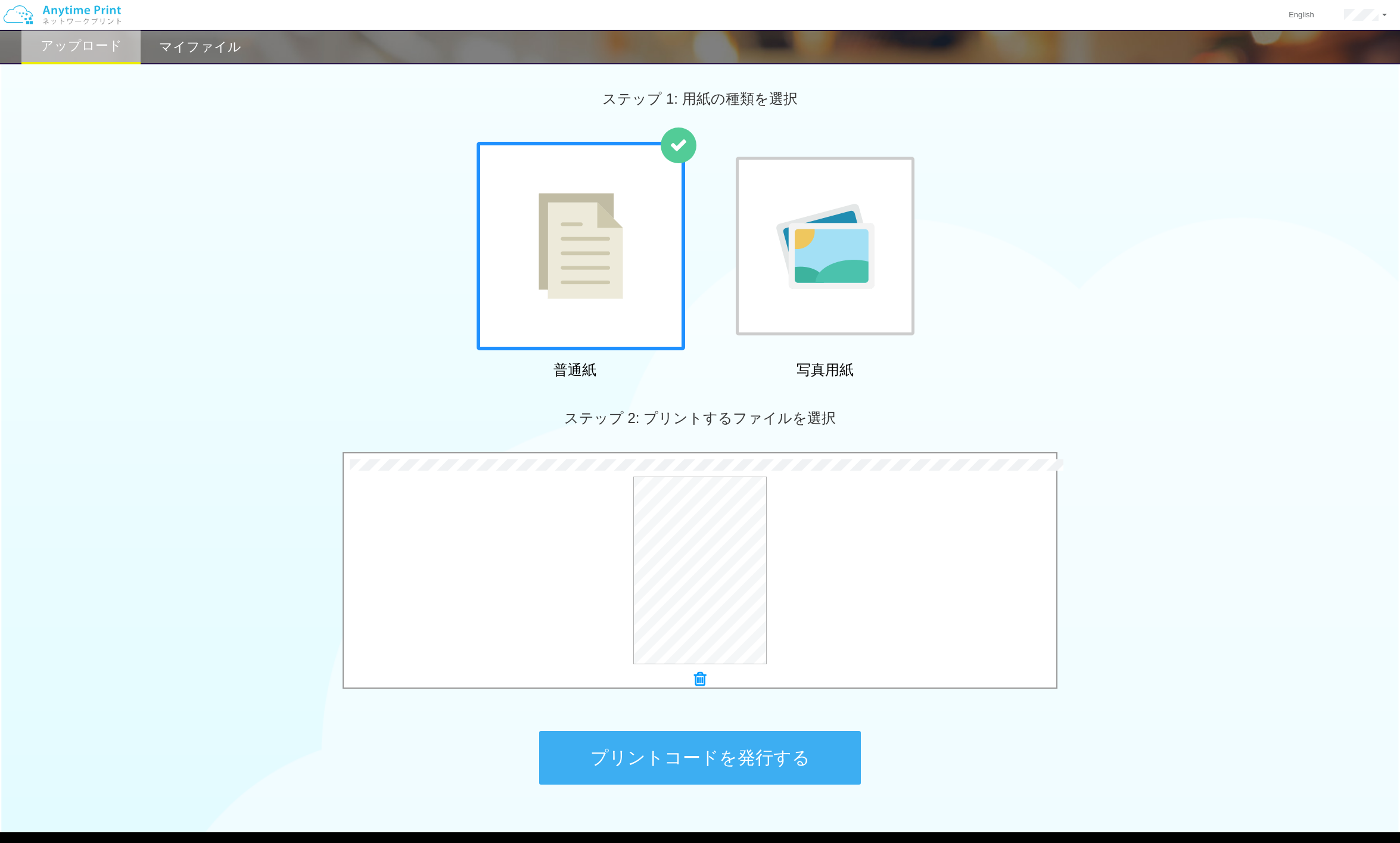
click at [766, 705] on button "プリントコードを発行する" at bounding box center [699, 758] width 321 height 54
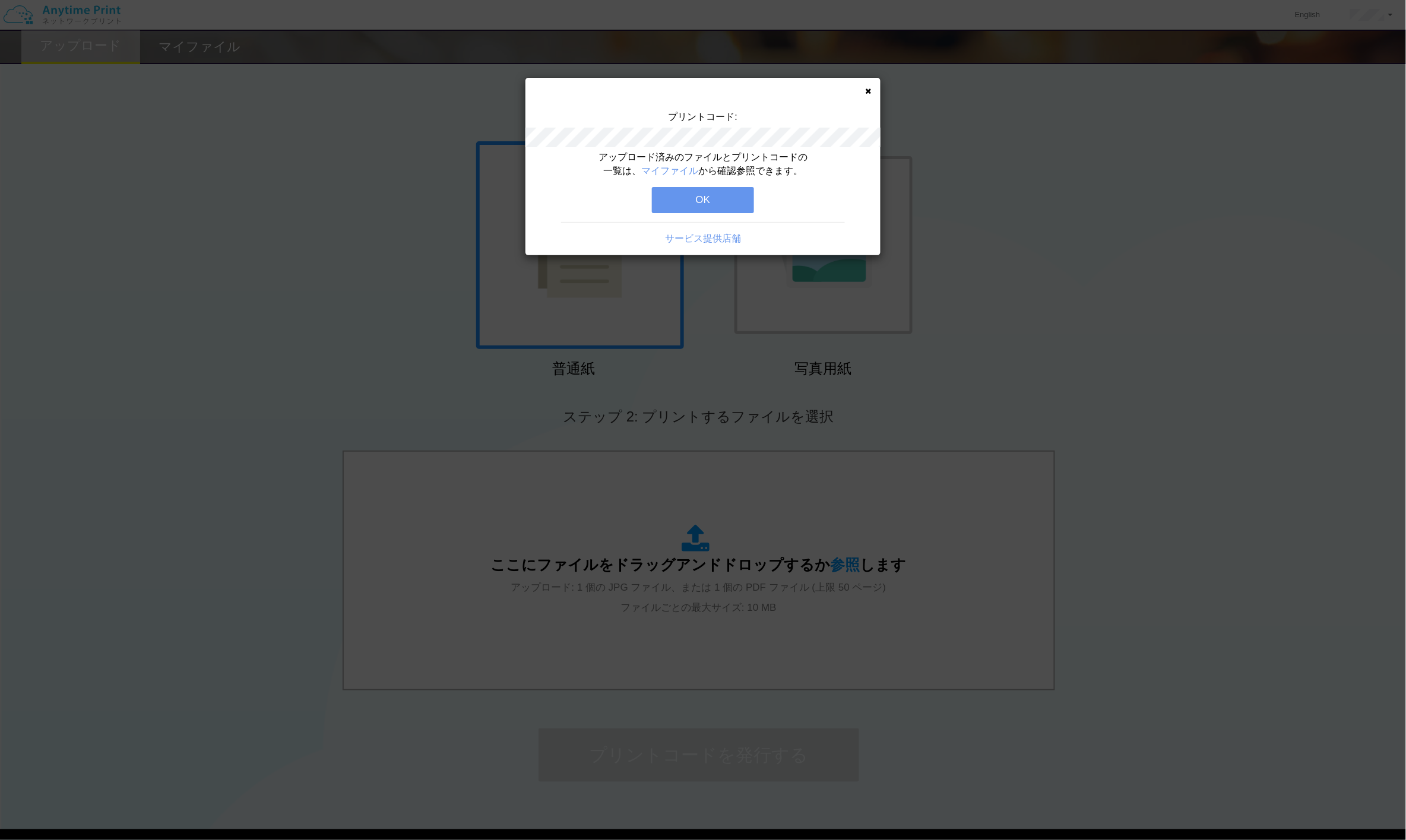
click at [719, 197] on button "OK" at bounding box center [703, 199] width 102 height 26
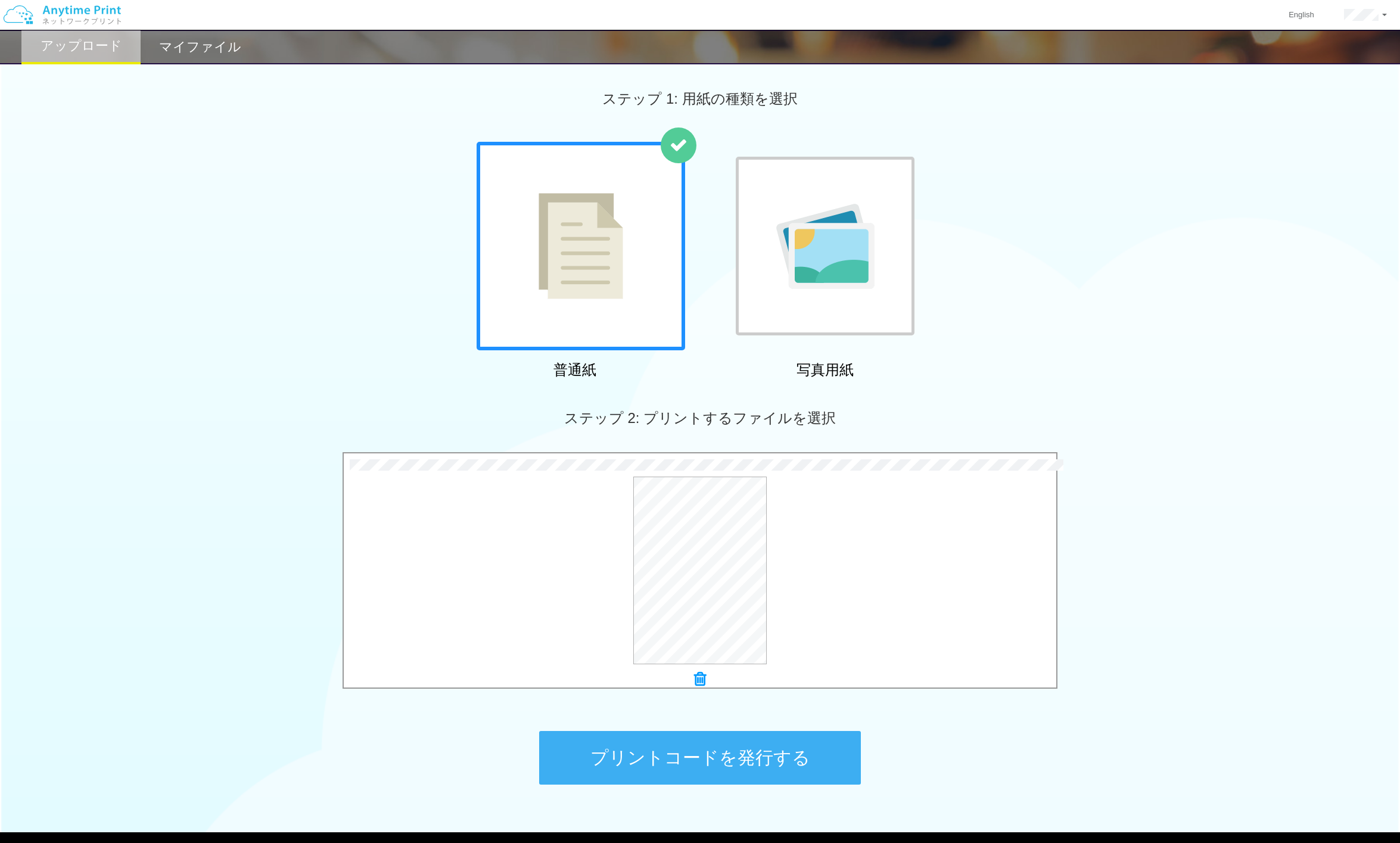
click at [746, 705] on button "プリントコードを発行する" at bounding box center [699, 758] width 321 height 54
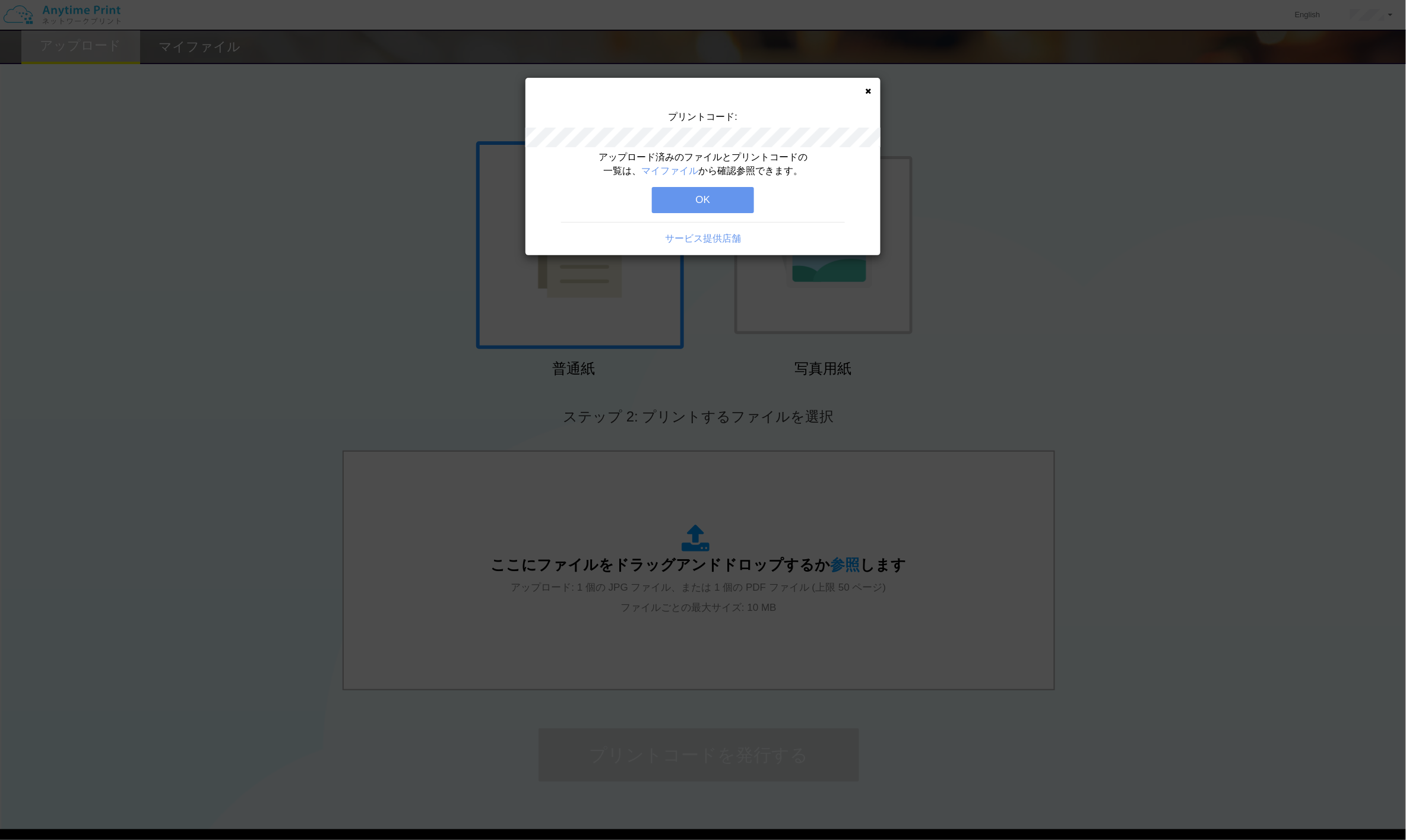
click at [722, 208] on button "OK" at bounding box center [703, 199] width 102 height 26
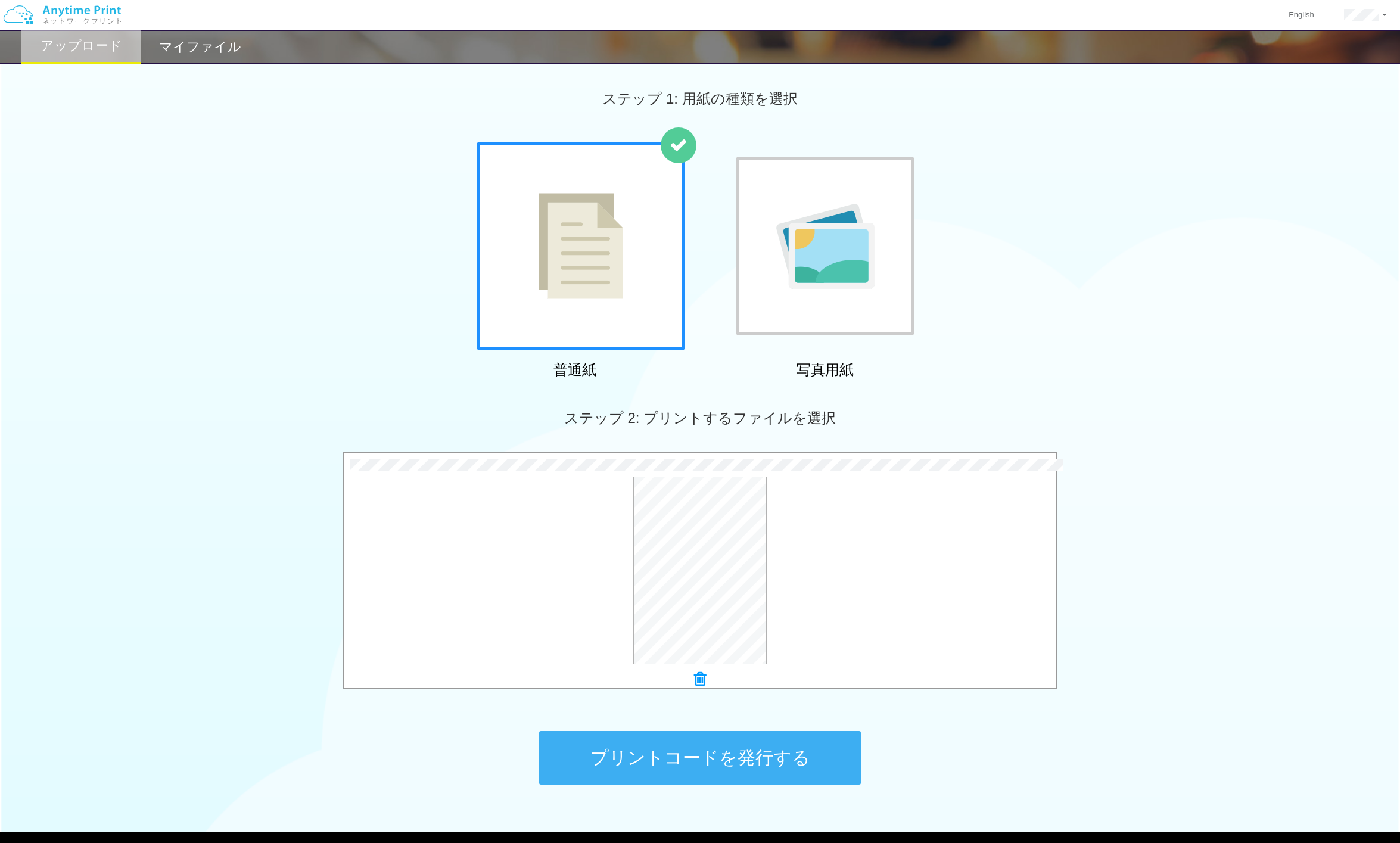
click at [760, 705] on button "プリントコードを発行する" at bounding box center [699, 758] width 321 height 54
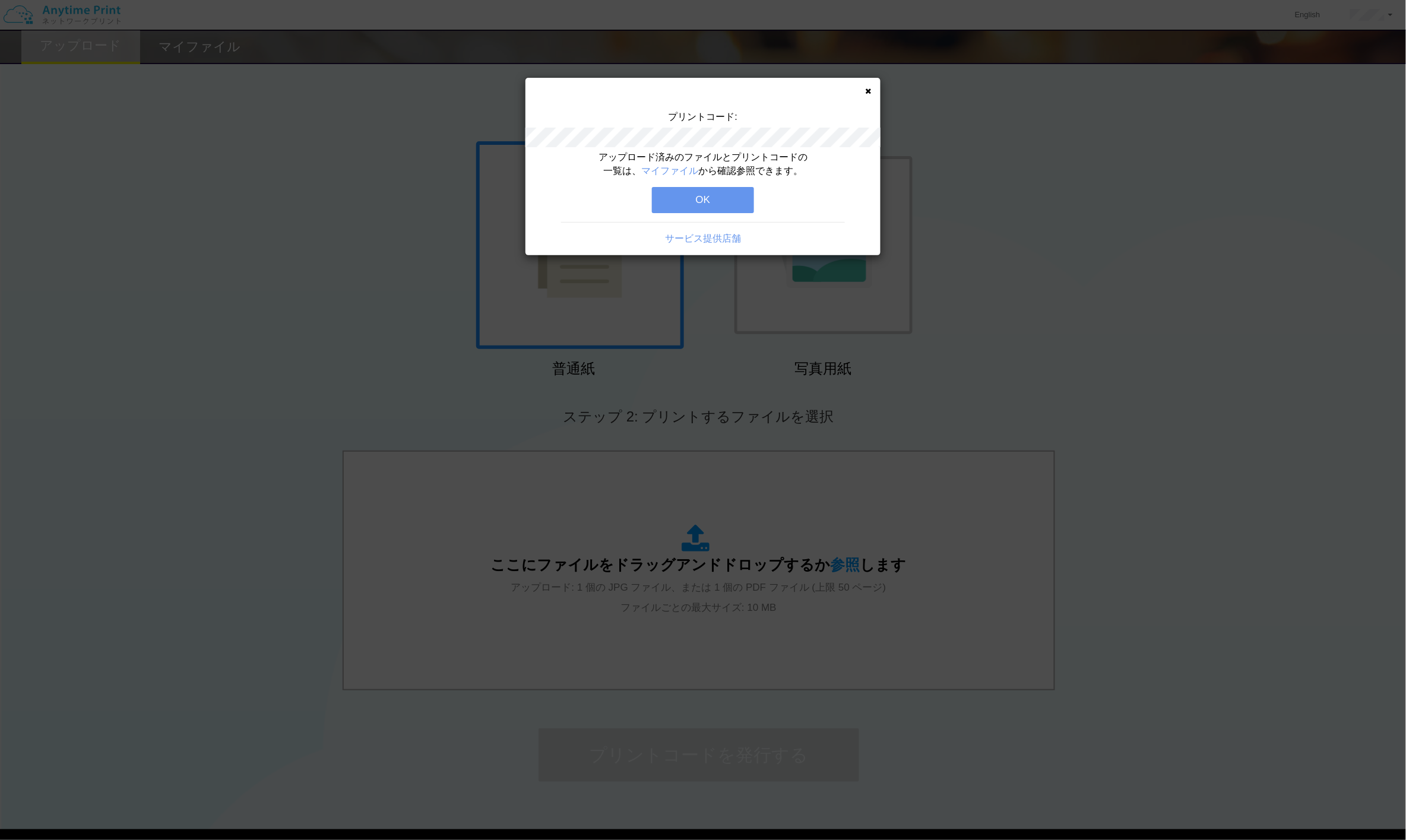
click at [727, 188] on button "OK" at bounding box center [703, 199] width 102 height 26
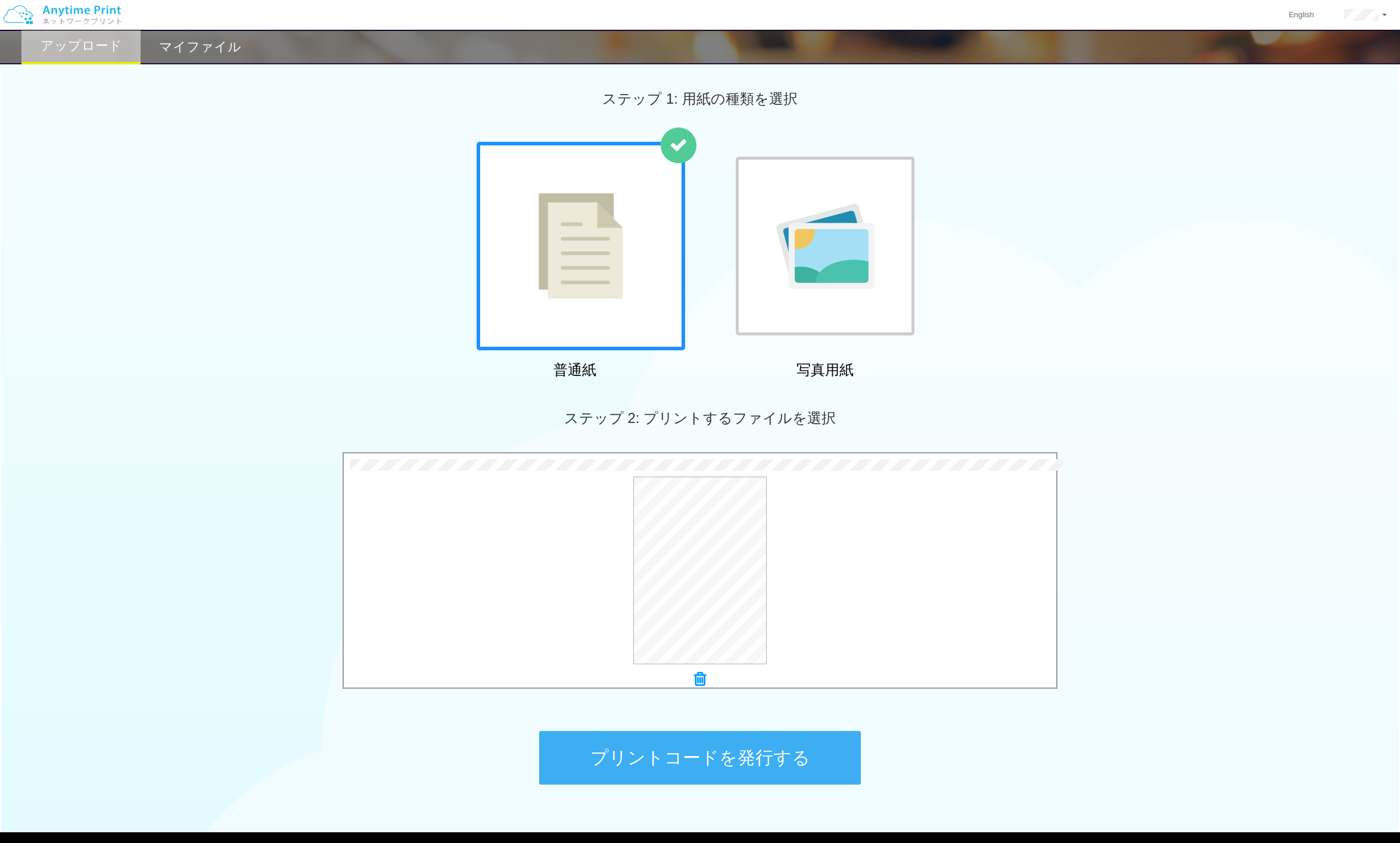
click at [766, 705] on button "プリントコードを発行する" at bounding box center [699, 758] width 321 height 54
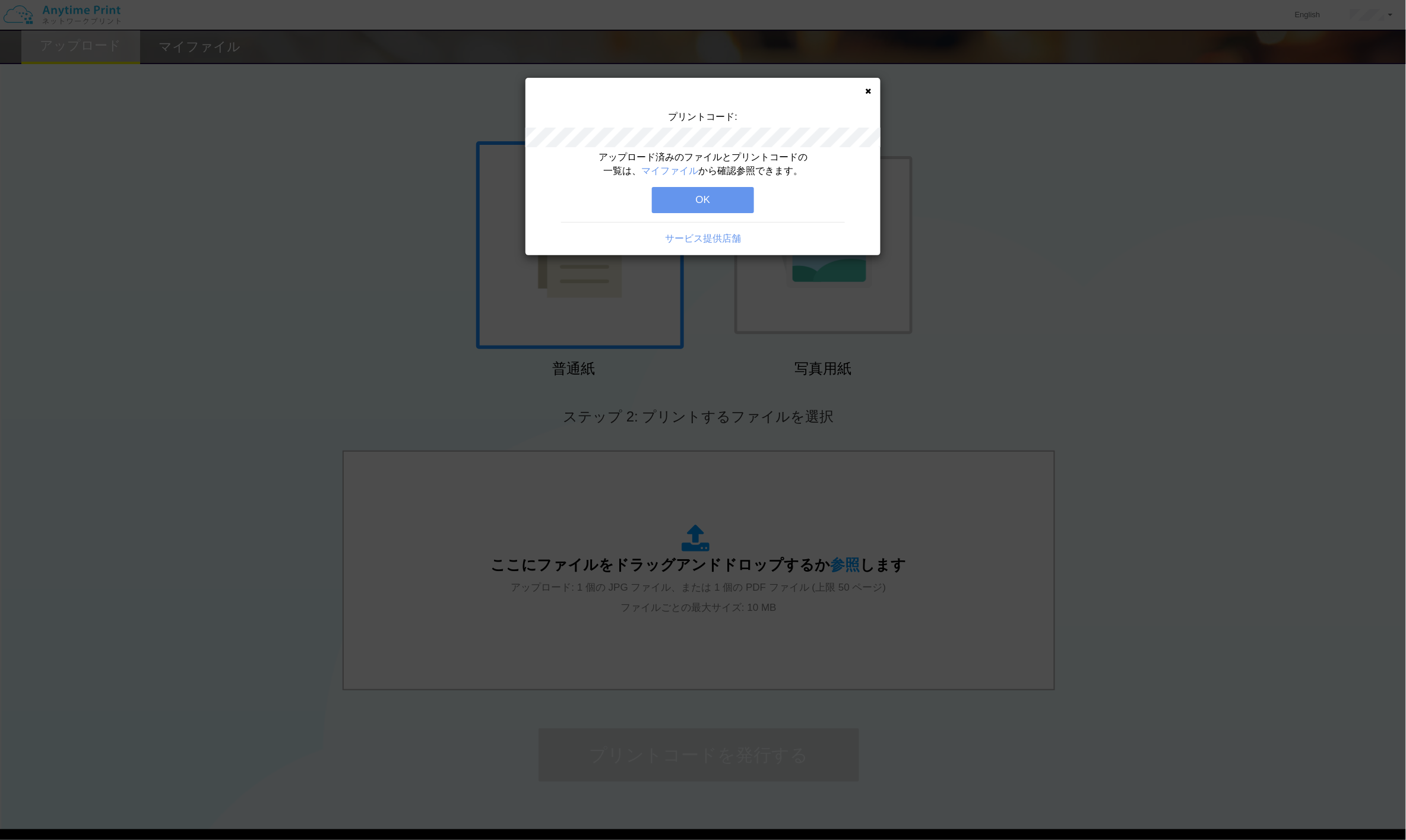
click at [722, 201] on button "OK" at bounding box center [703, 199] width 102 height 26
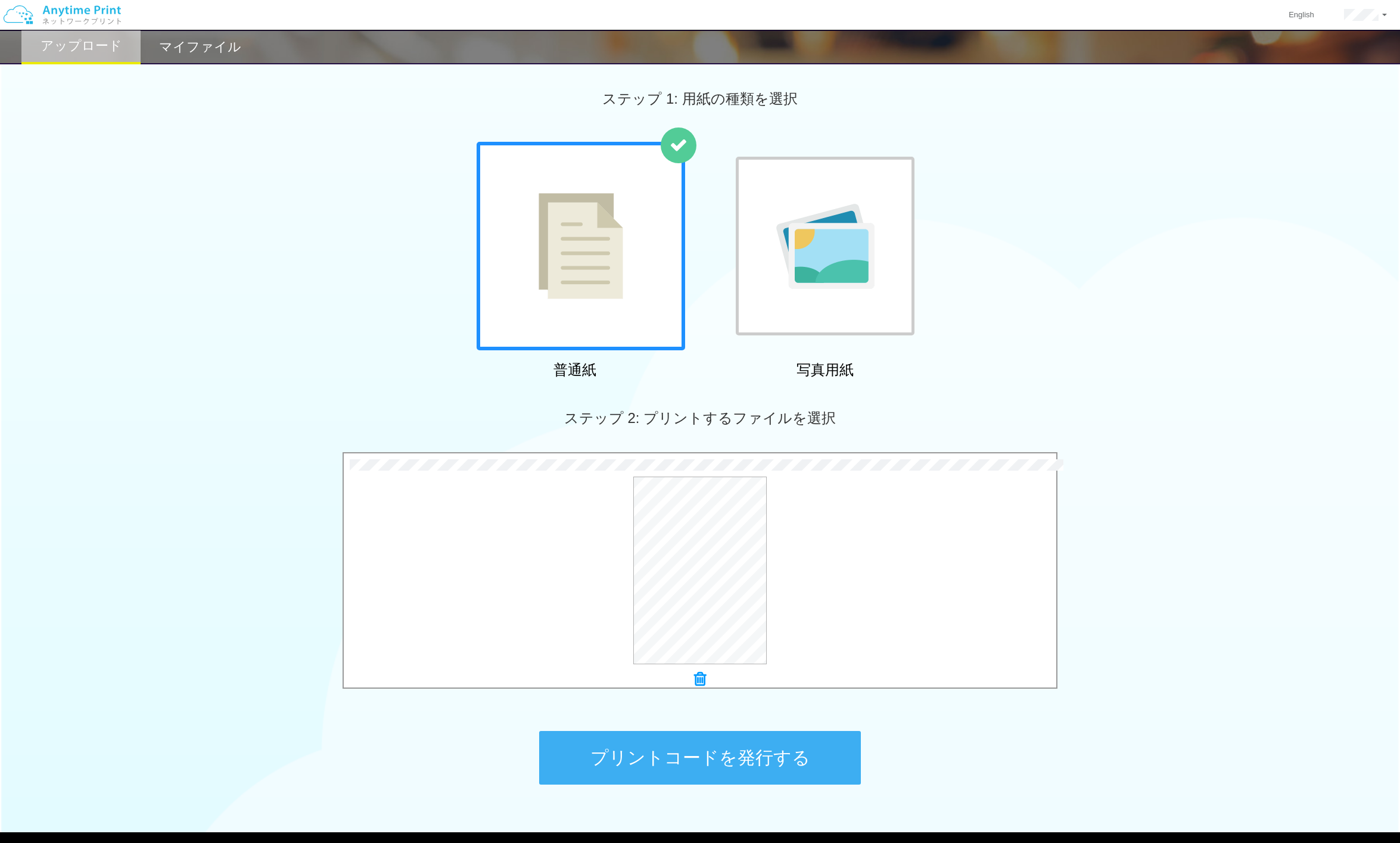
click at [739, 705] on button "プリントコードを発行する" at bounding box center [699, 758] width 321 height 54
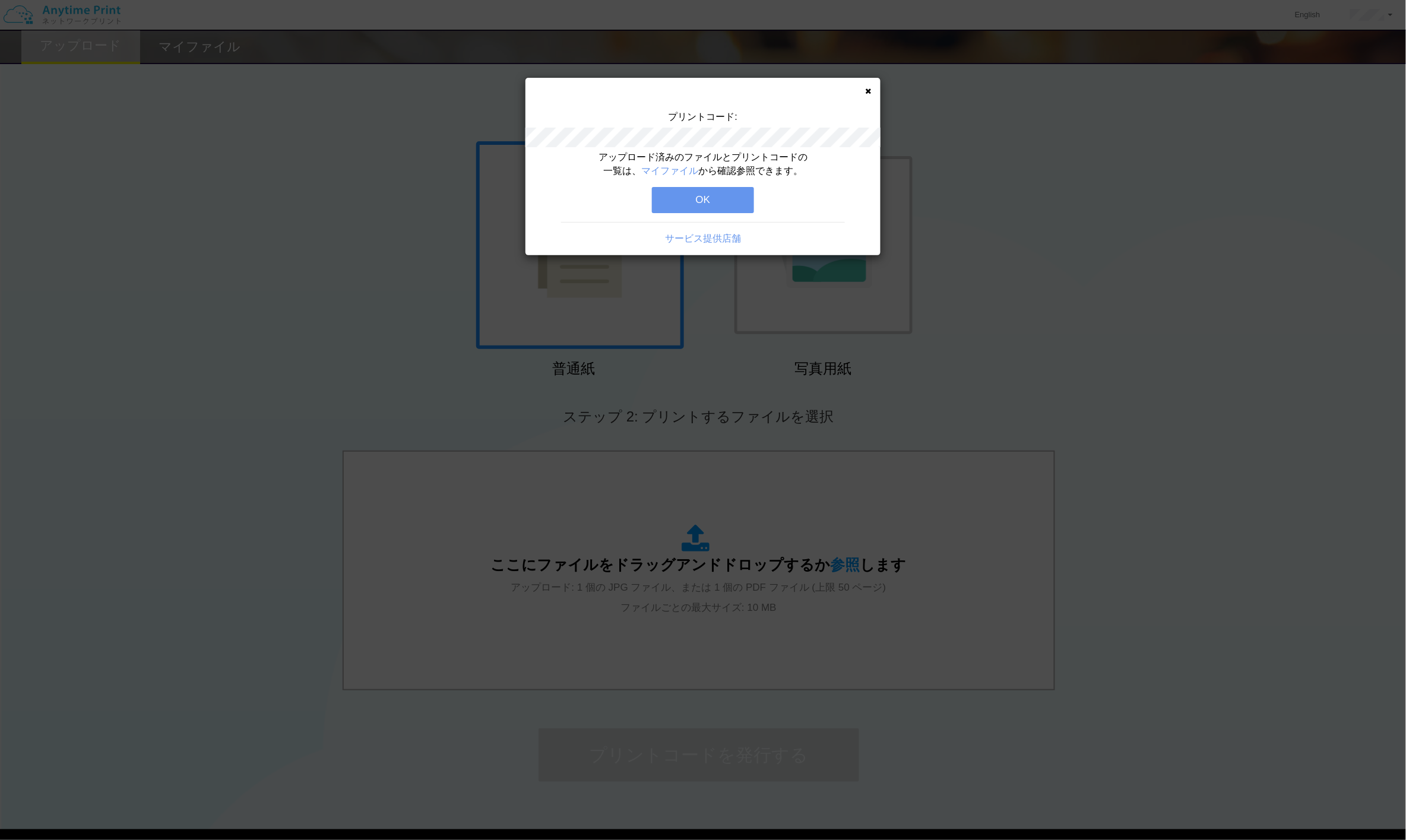
click at [696, 194] on button "OK" at bounding box center [703, 199] width 102 height 26
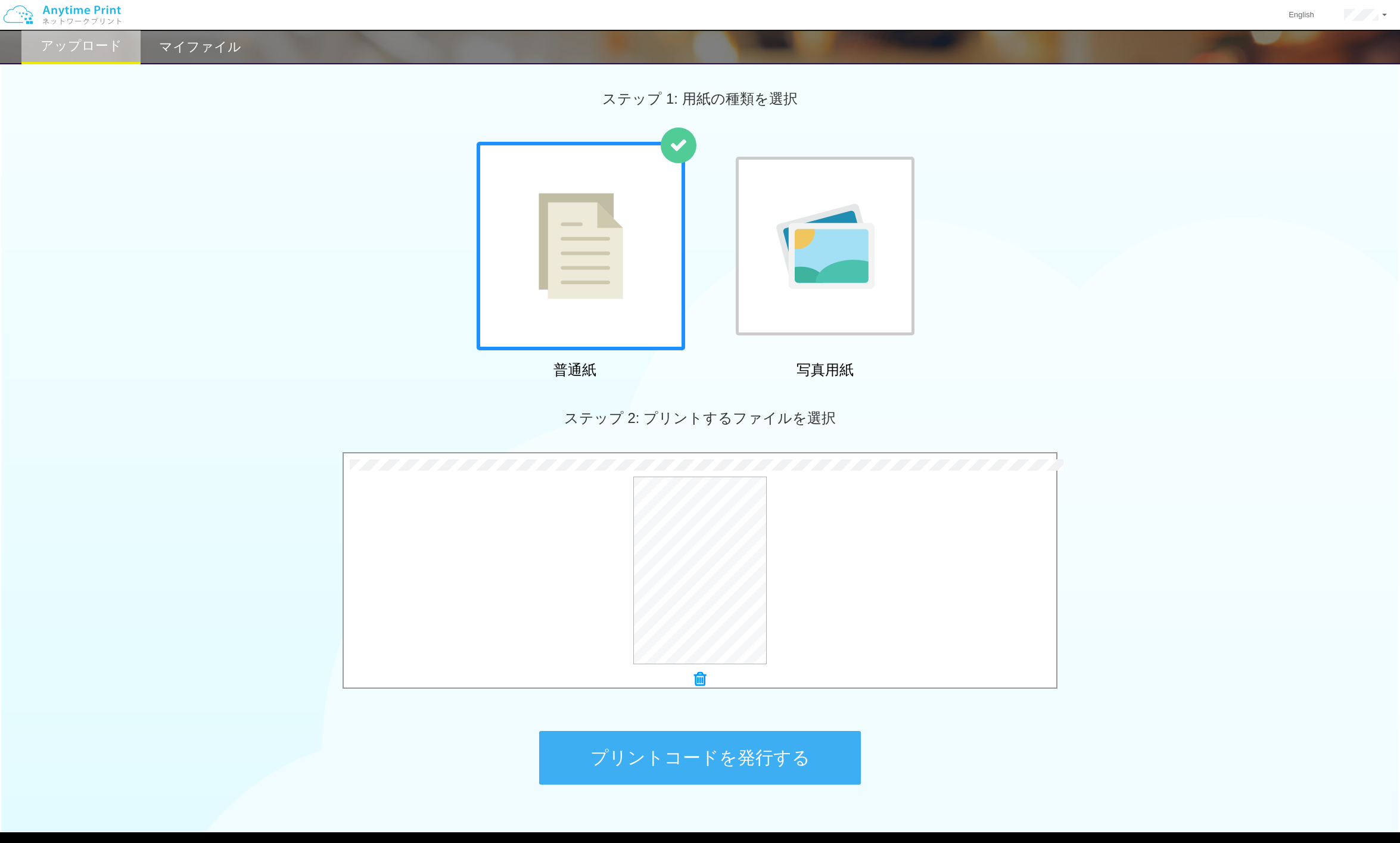
click at [797, 705] on button "プリントコードを発行する" at bounding box center [699, 758] width 321 height 54
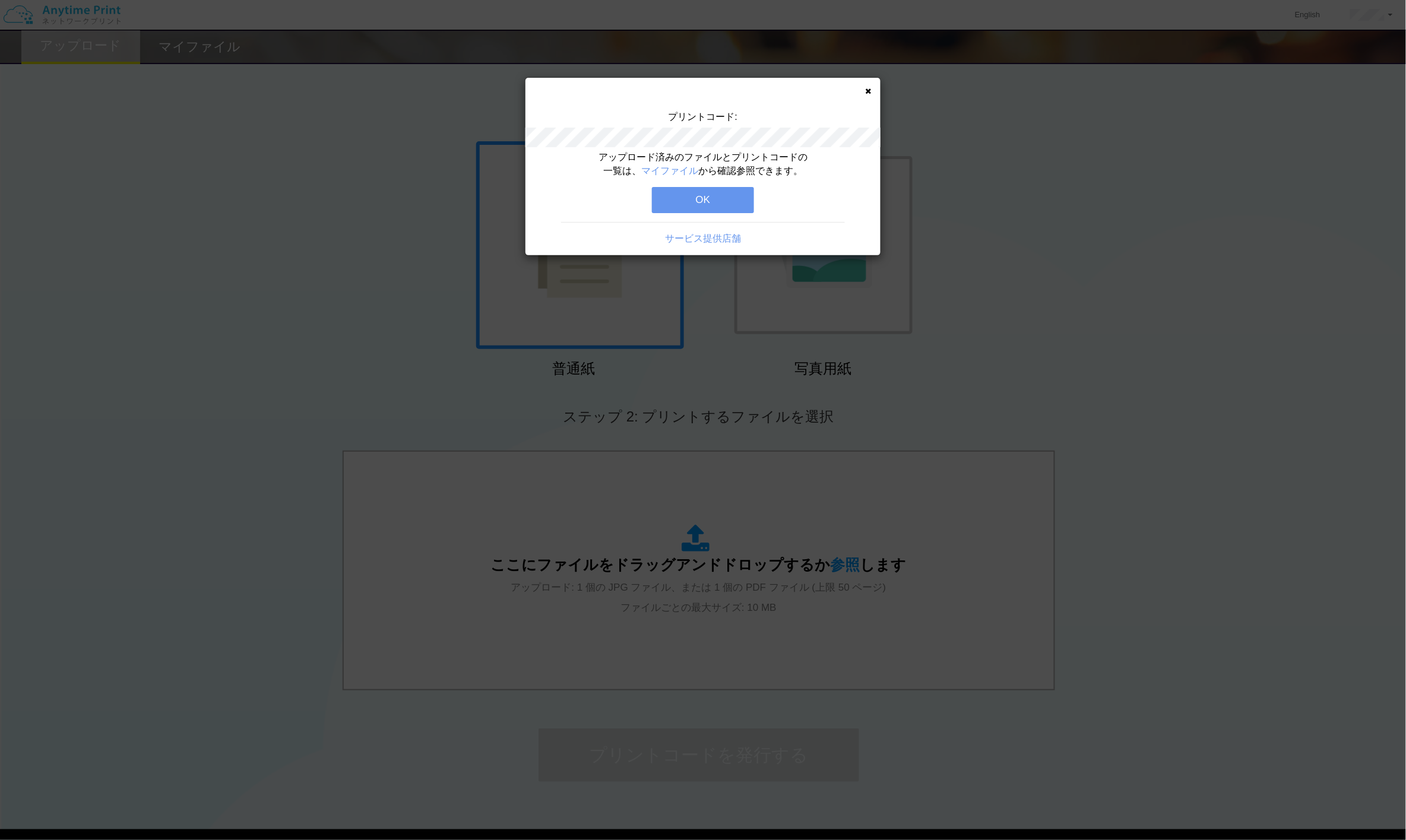
click at [714, 201] on button "OK" at bounding box center [703, 199] width 102 height 26
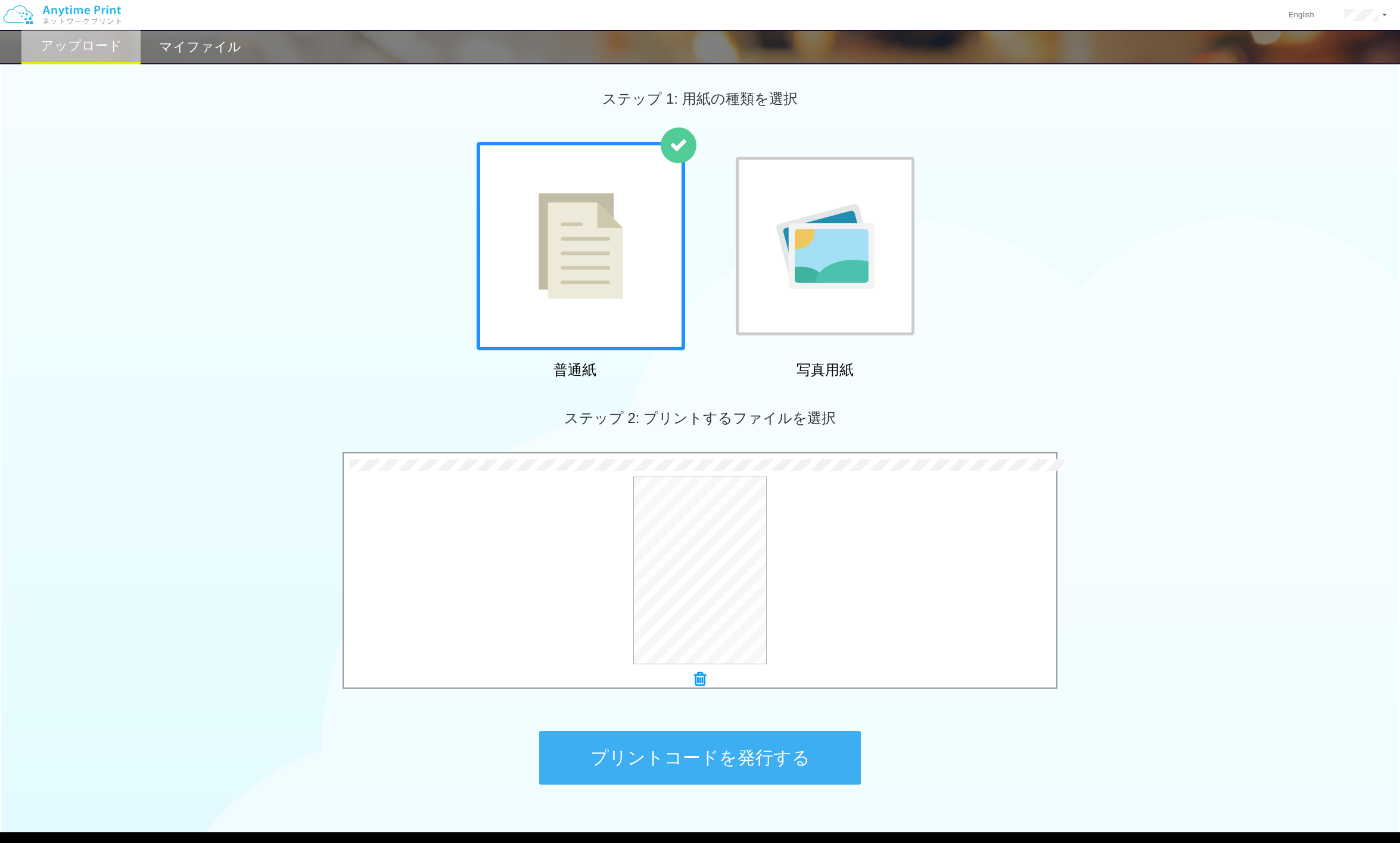
click at [767, 705] on button "プリントコードを発行する" at bounding box center [699, 758] width 321 height 54
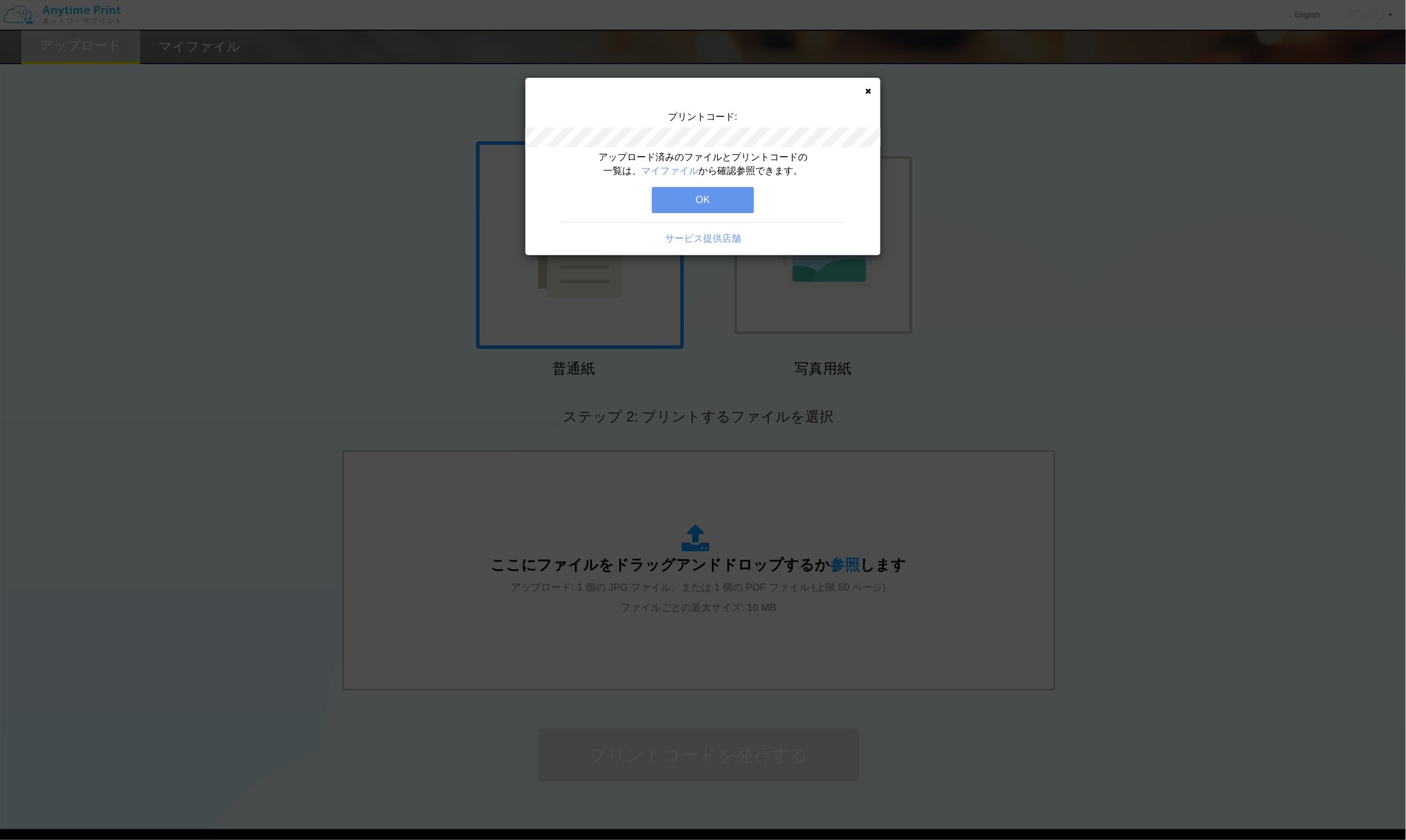
drag, startPoint x: 726, startPoint y: 193, endPoint x: 848, endPoint y: 210, distance: 123.2
click at [727, 193] on button "OK" at bounding box center [703, 199] width 102 height 26
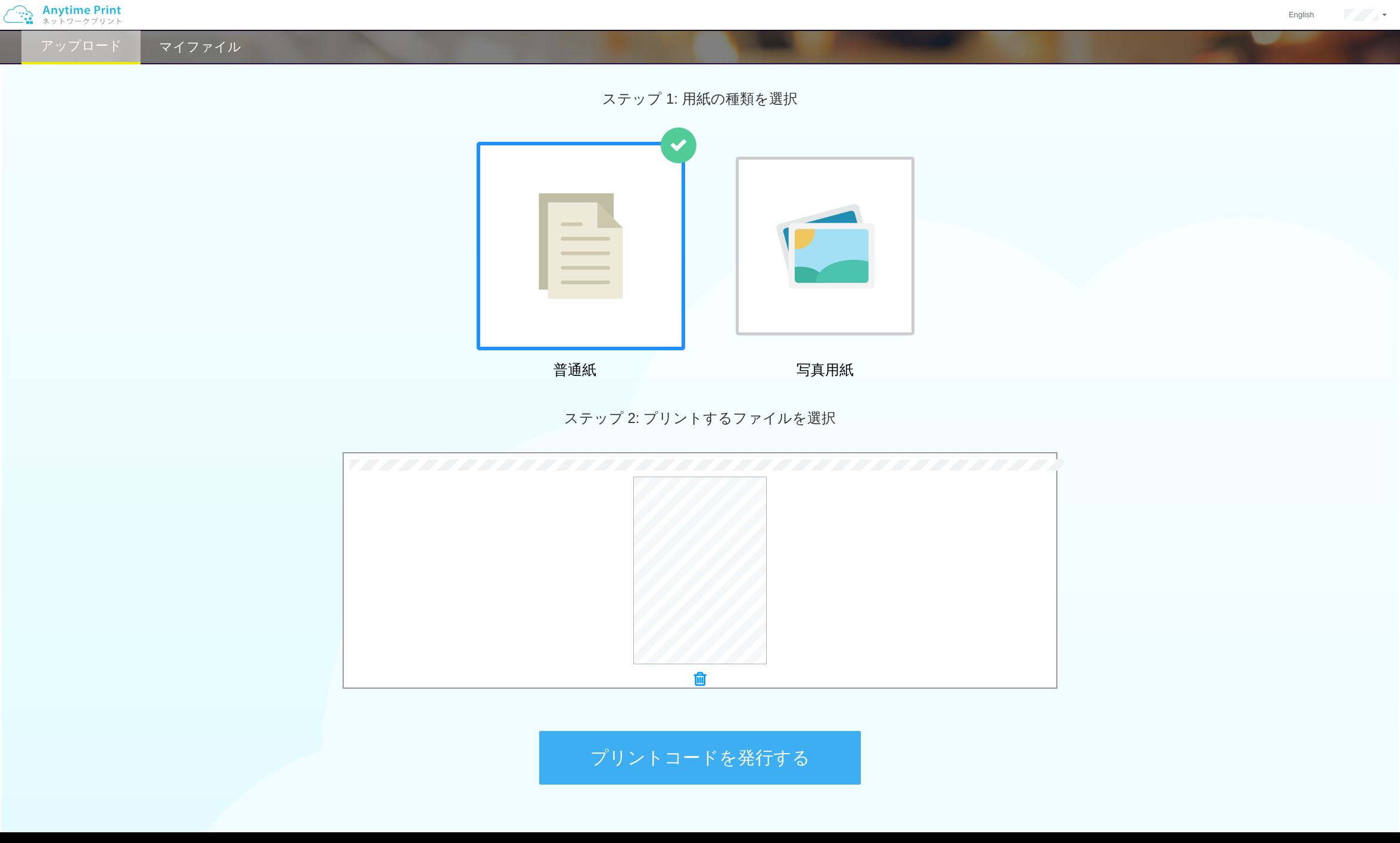
click at [783, 705] on button "プリントコードを発行する" at bounding box center [699, 758] width 321 height 54
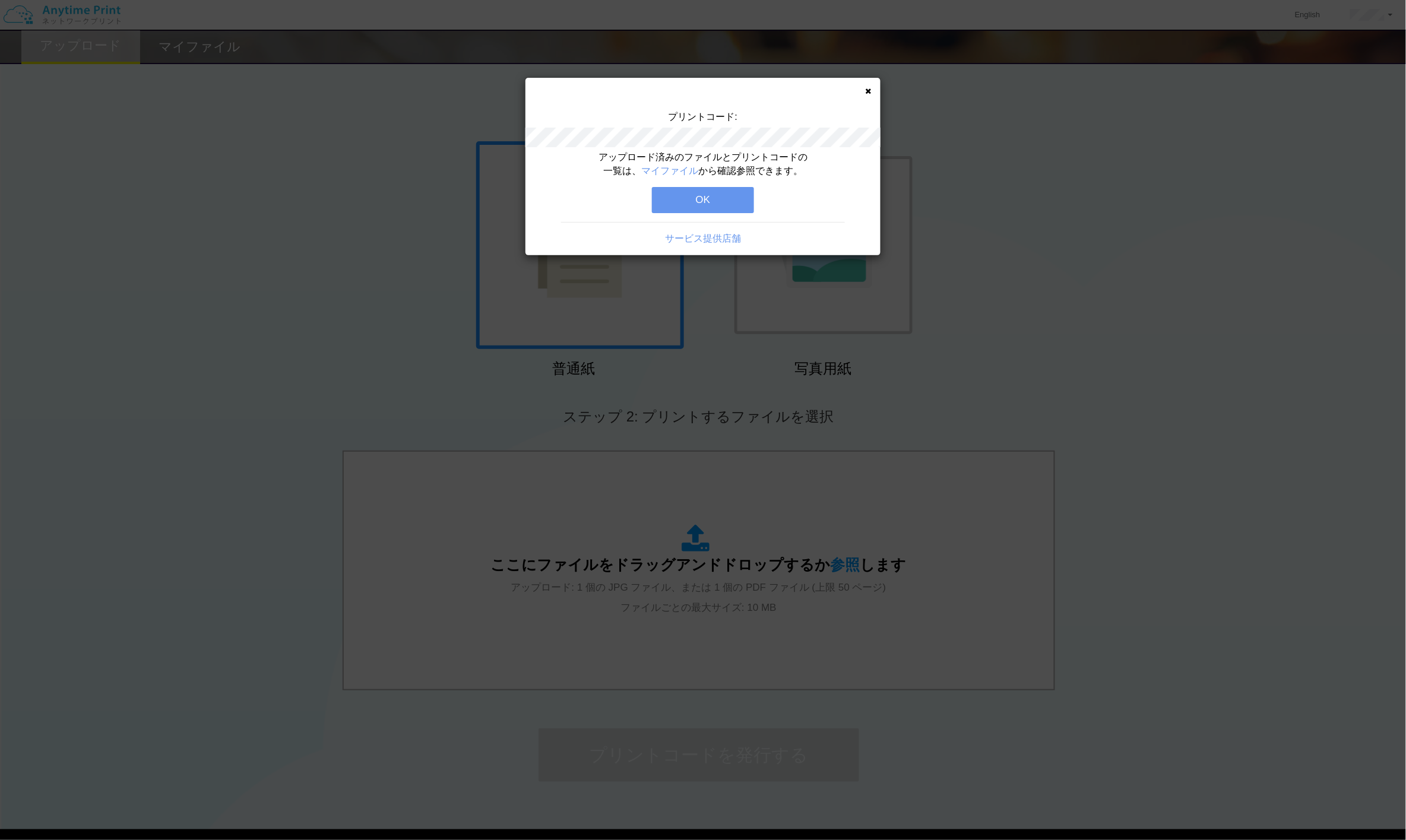
click at [722, 199] on button "OK" at bounding box center [703, 199] width 102 height 26
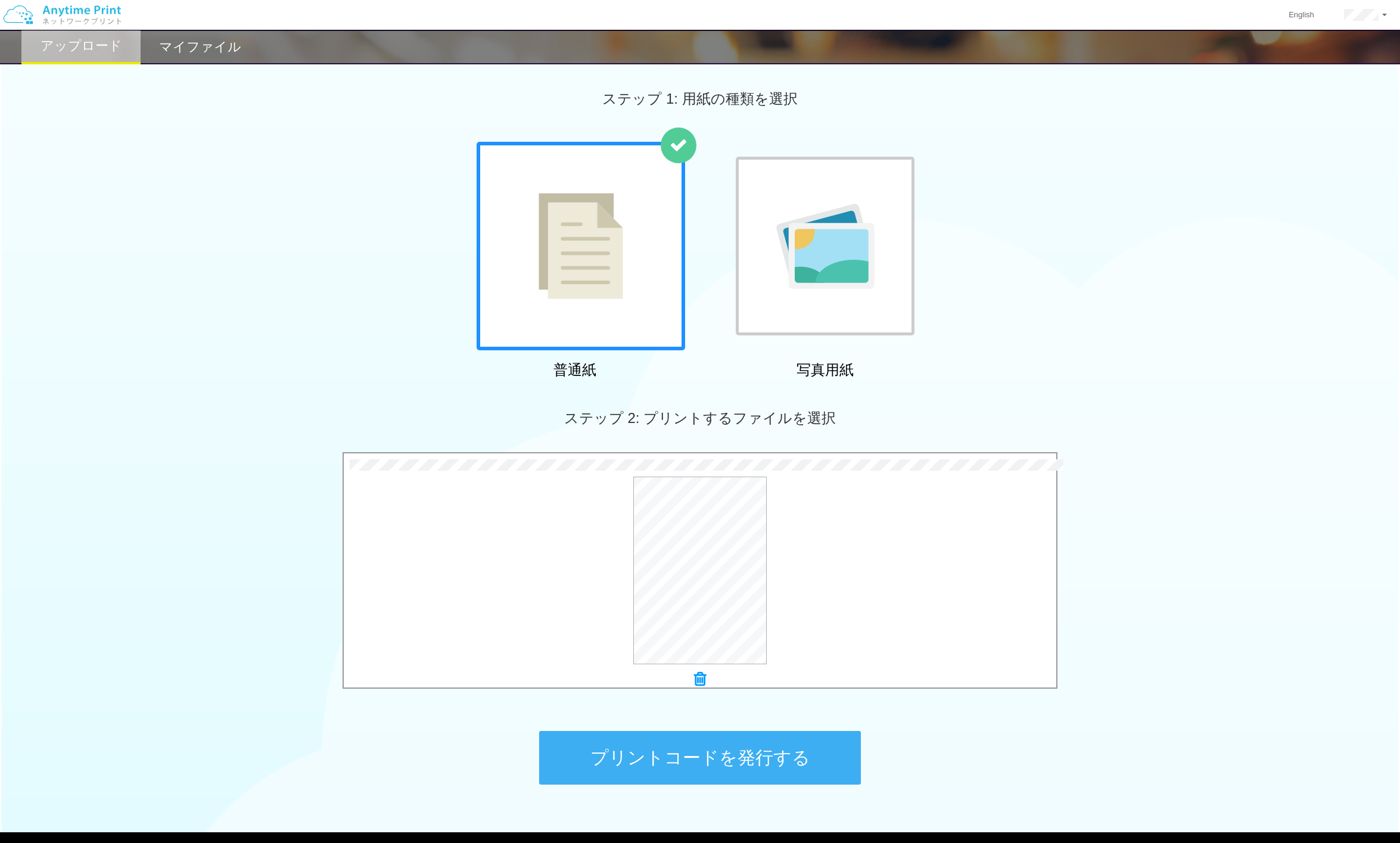
click at [752, 705] on button "プリントコードを発行する" at bounding box center [699, 758] width 321 height 54
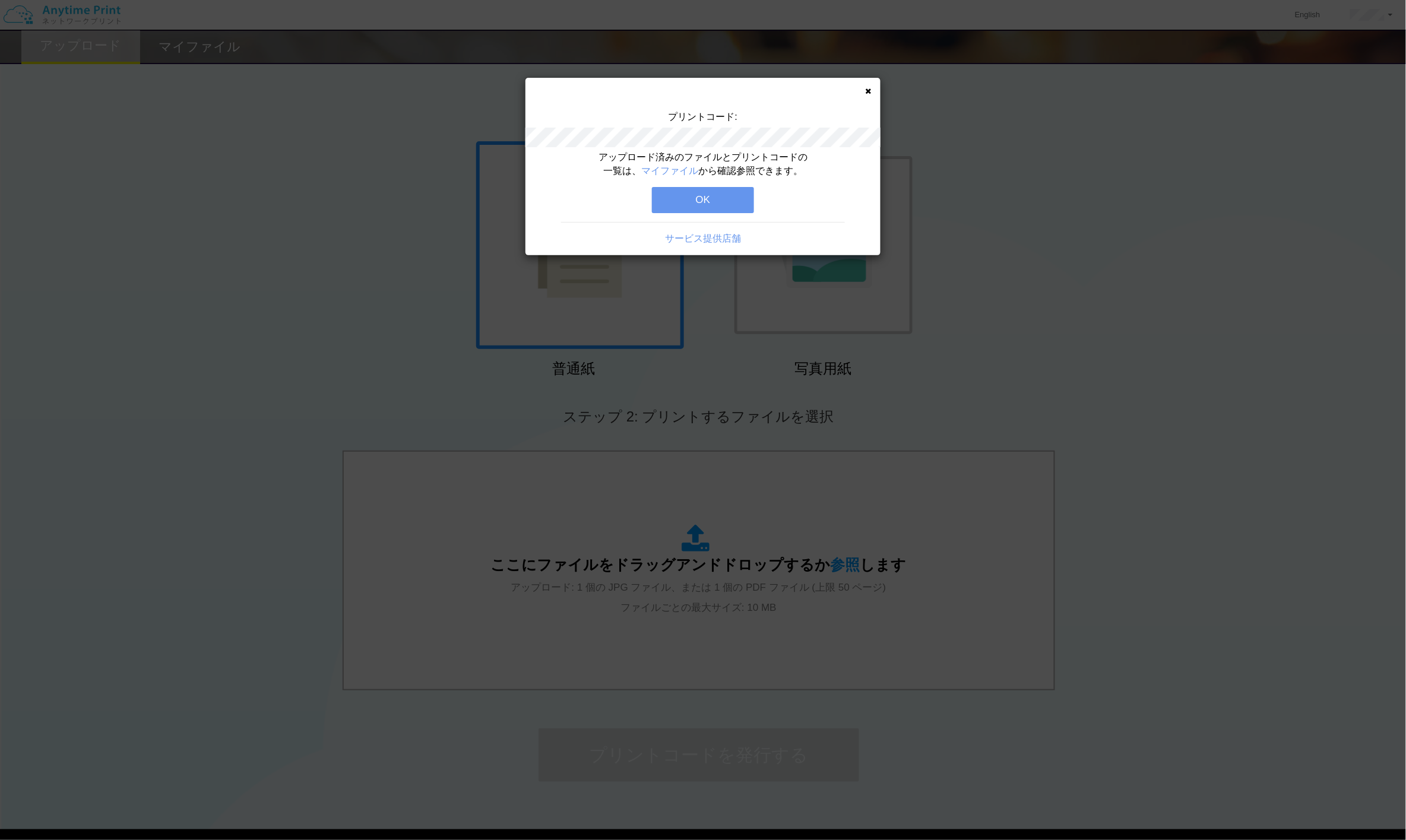
click at [722, 196] on button "OK" at bounding box center [703, 199] width 102 height 26
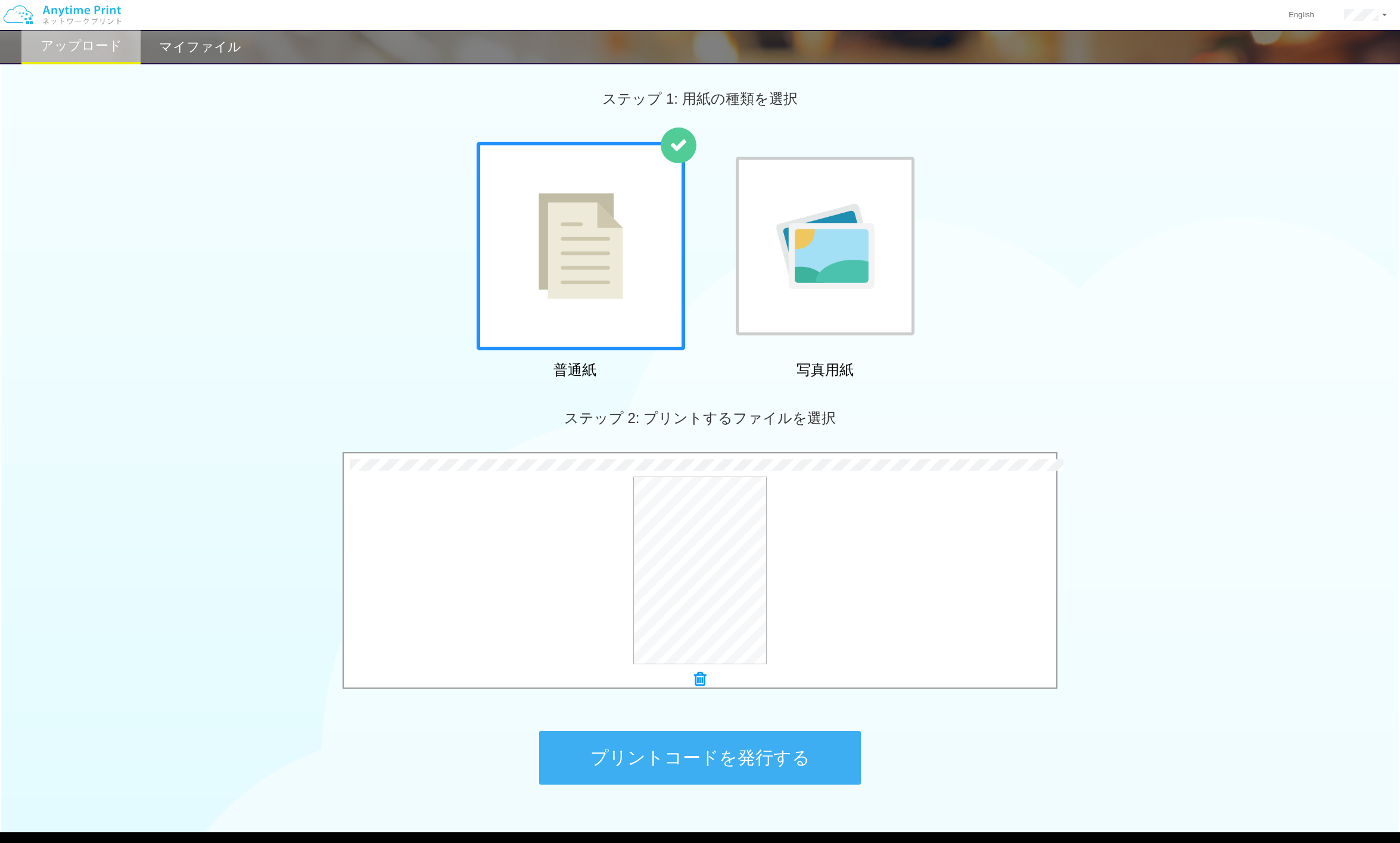
click at [701, 705] on button "プリントコードを発行する" at bounding box center [699, 758] width 321 height 54
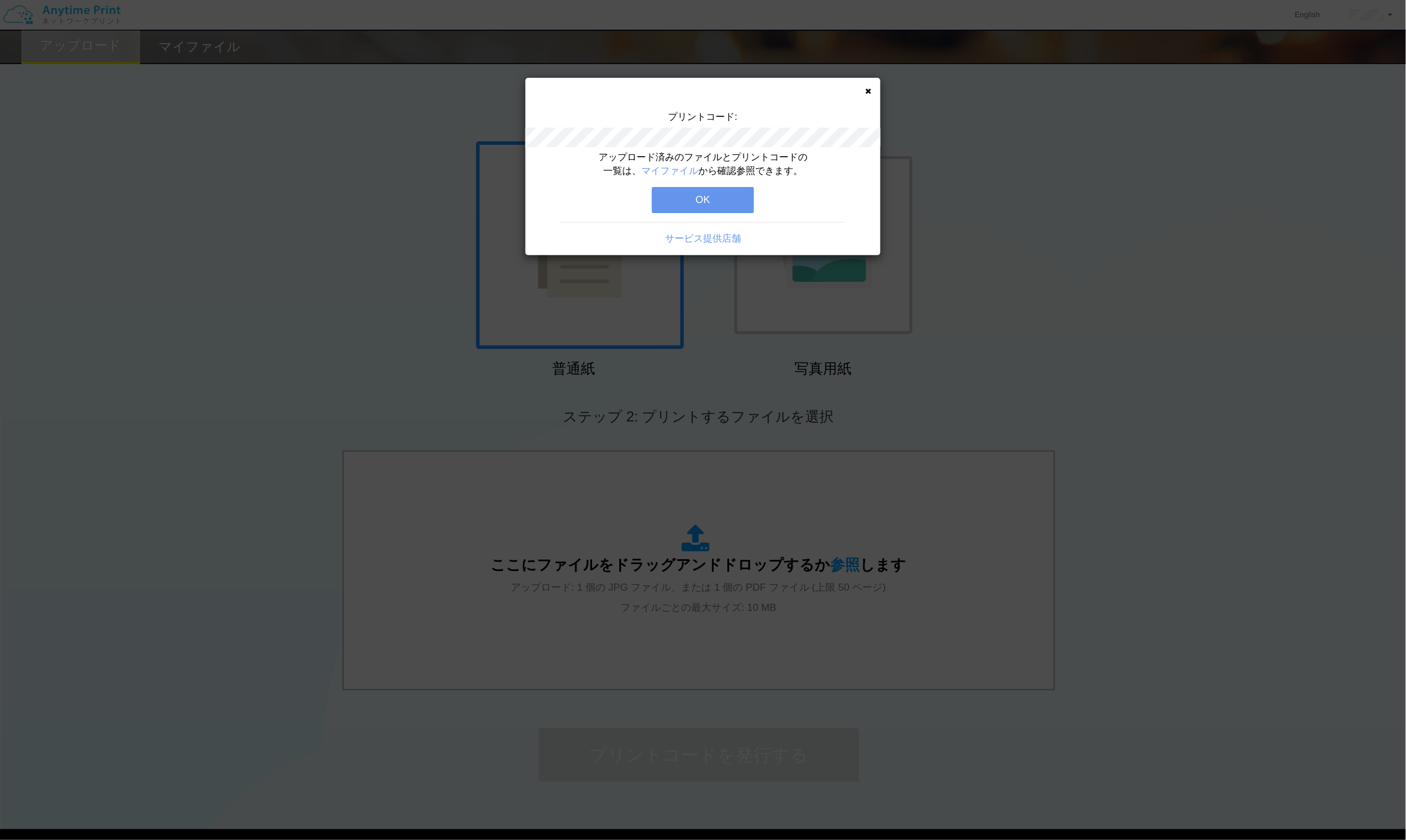
click at [731, 188] on button "OK" at bounding box center [703, 199] width 102 height 26
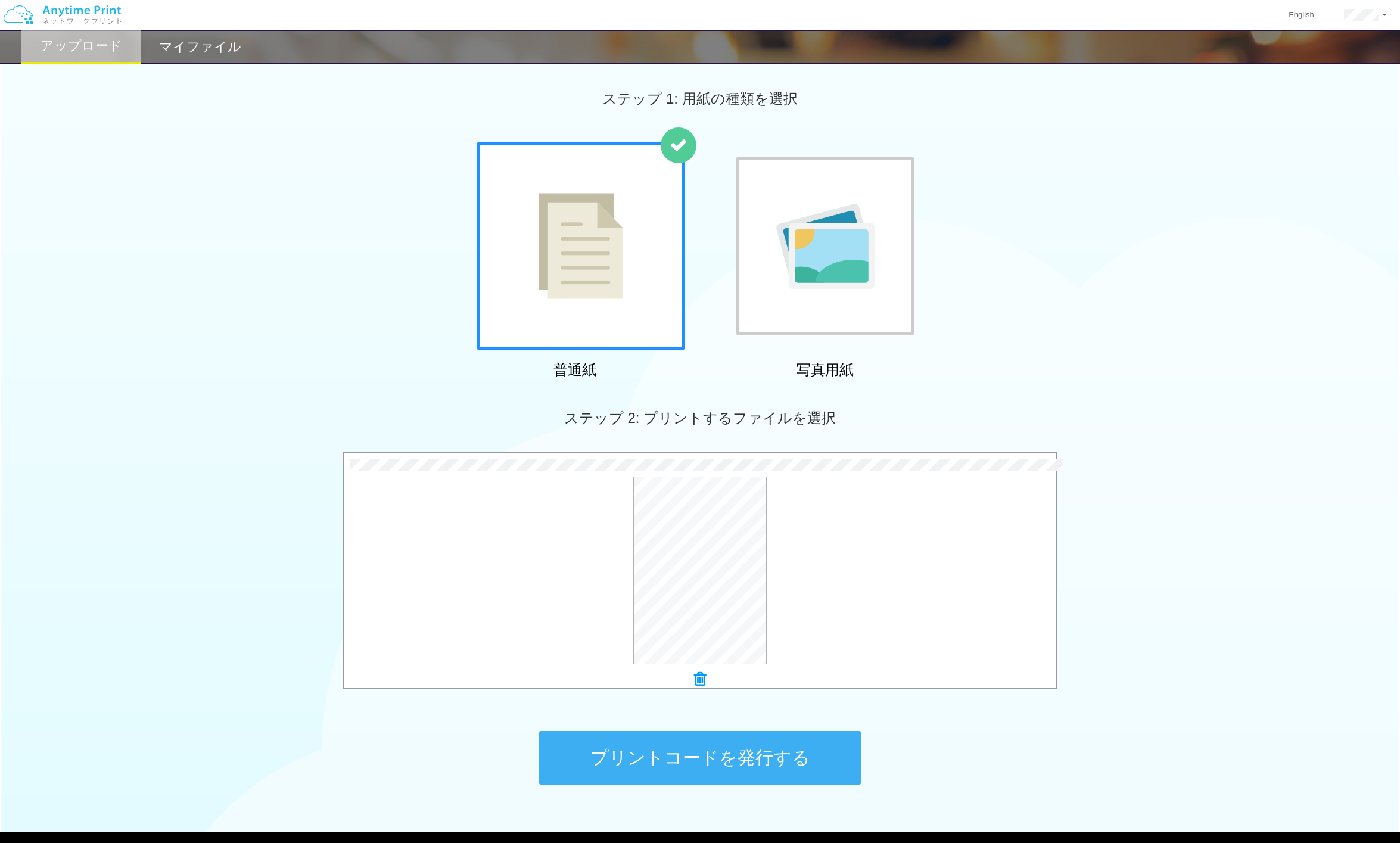
click at [751, 705] on button "プリントコードを発行する" at bounding box center [699, 758] width 321 height 54
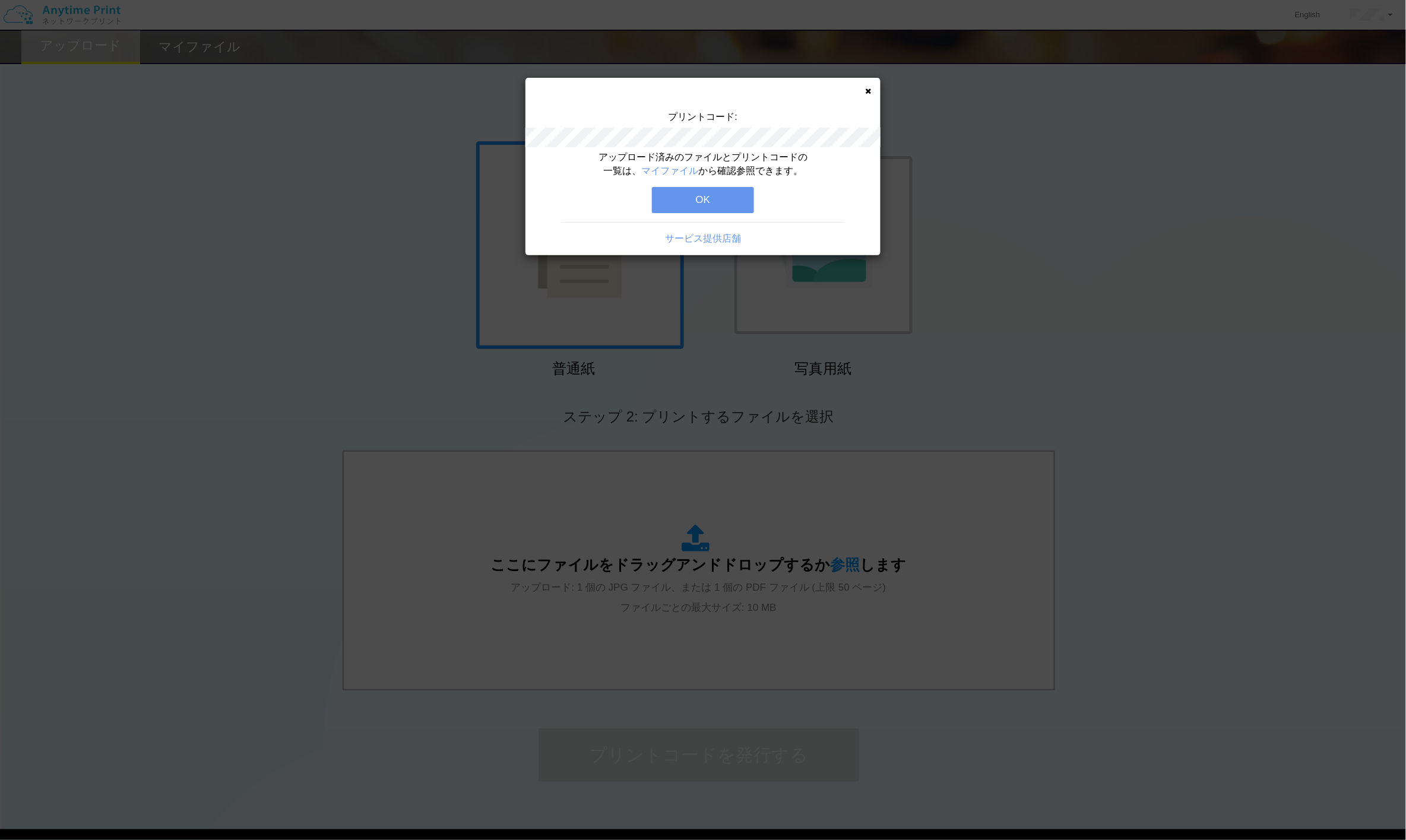
click at [717, 201] on button "OK" at bounding box center [703, 199] width 102 height 26
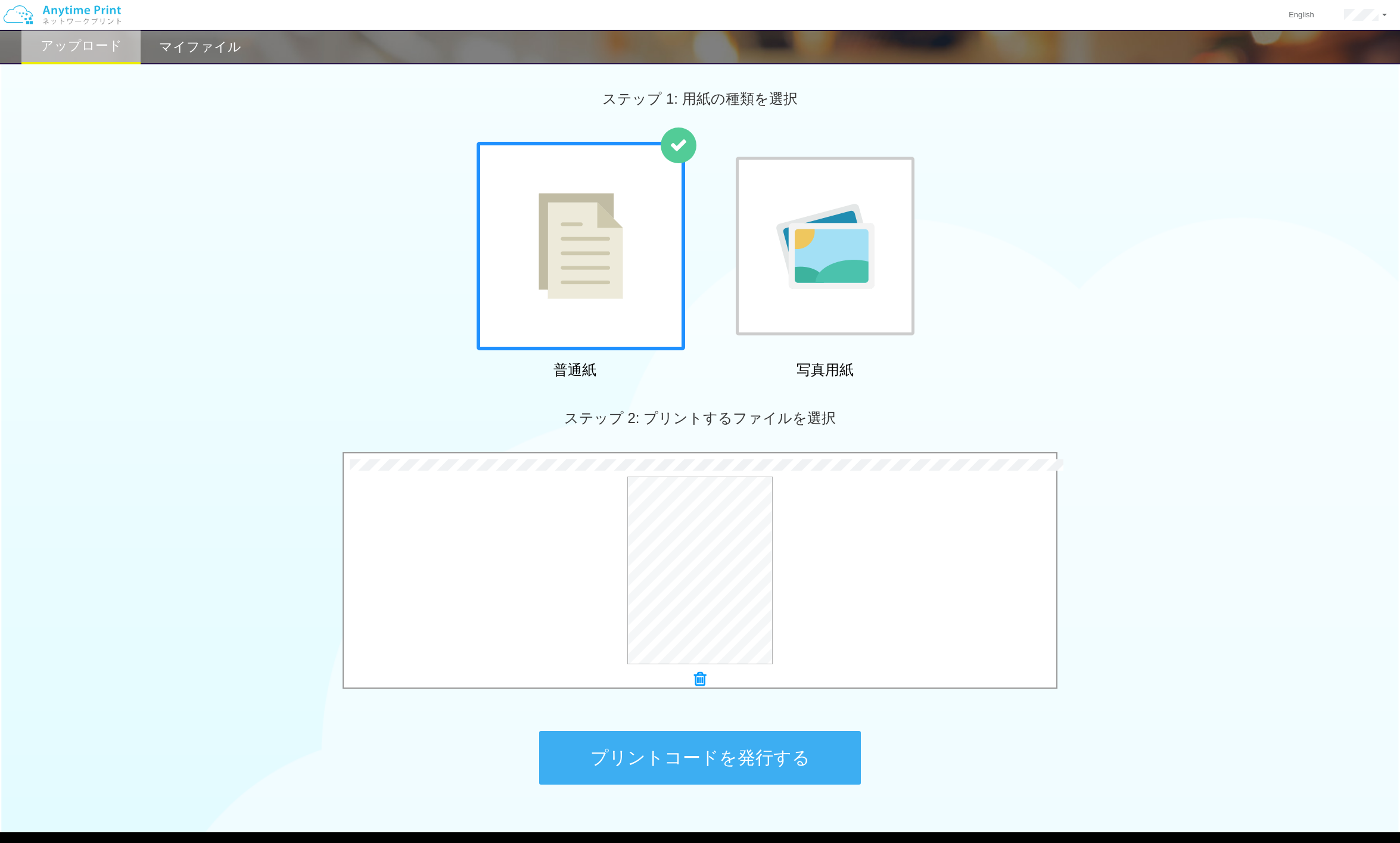
click at [756, 705] on button "プリントコードを発行する" at bounding box center [699, 758] width 321 height 54
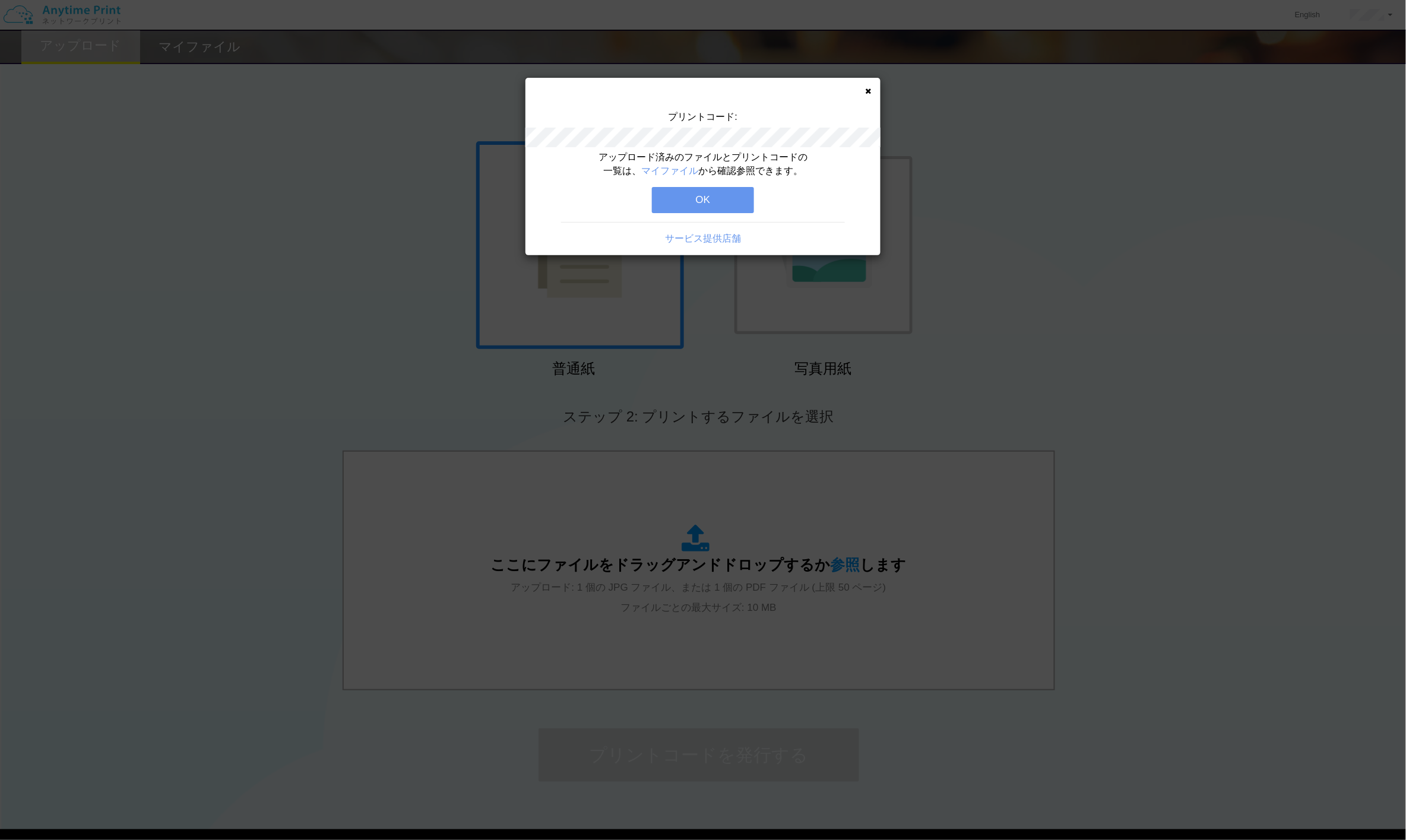
click at [711, 199] on button "OK" at bounding box center [703, 199] width 102 height 26
